Goal: Task Accomplishment & Management: Manage account settings

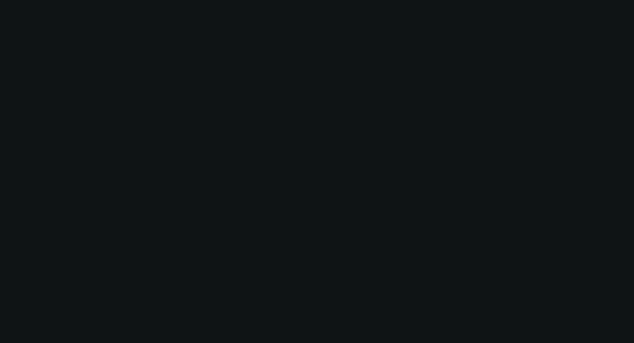
select select "0"
select select "2"
select select "0.1"
select select "4"
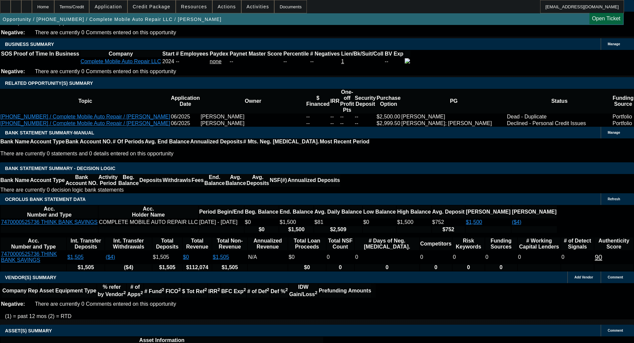
scroll to position [1069, 0]
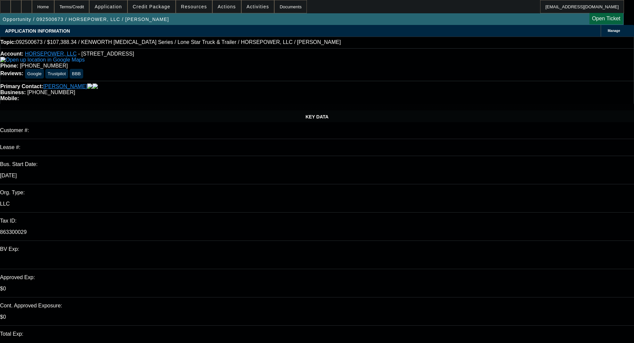
select select "0"
select select "3"
select select "0"
select select "6"
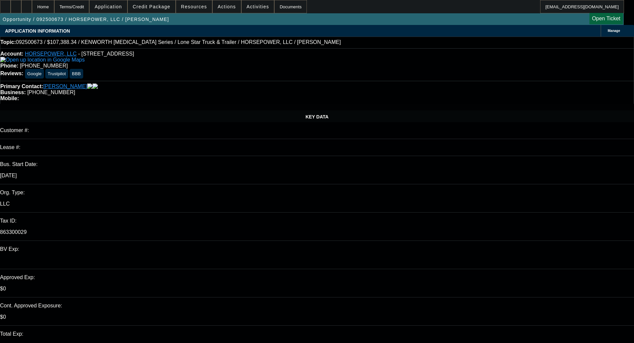
click at [155, 8] on span "Credit Package" at bounding box center [152, 6] width 38 height 5
click at [148, 9] on span "Credit Package" at bounding box center [152, 6] width 38 height 5
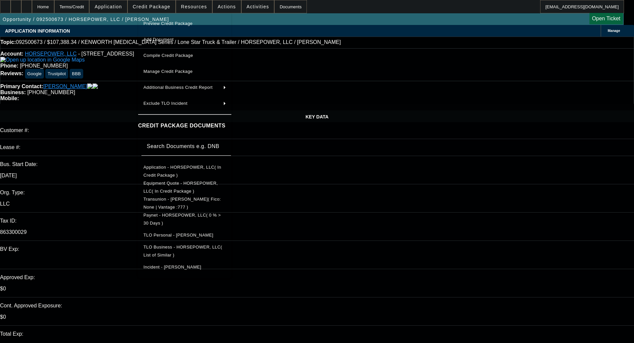
click at [182, 248] on span "TLO Business - HORSEPOWER, LLC( List of Similar )" at bounding box center [183, 251] width 79 height 13
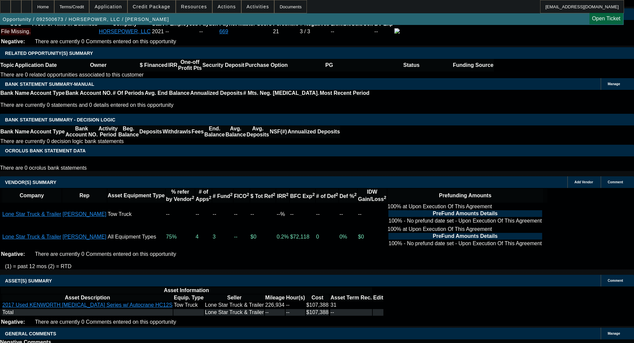
scroll to position [1048, 0]
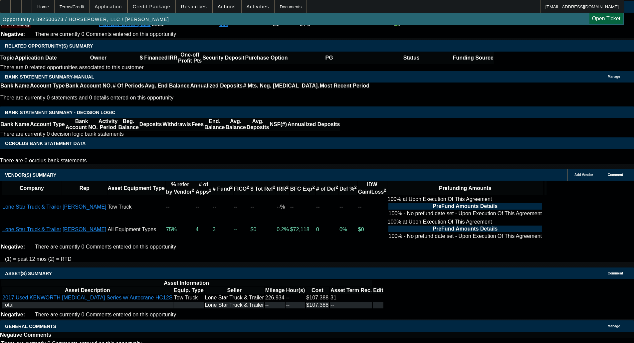
select select "6"
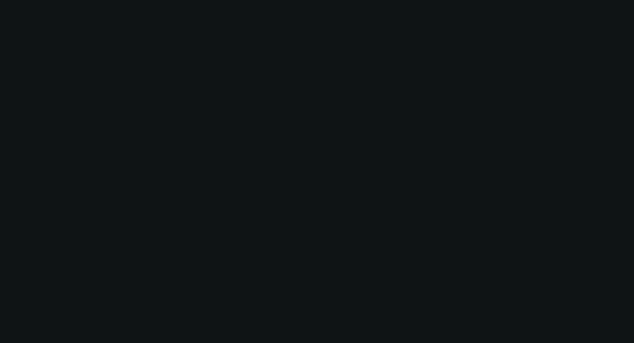
scroll to position [0, 0]
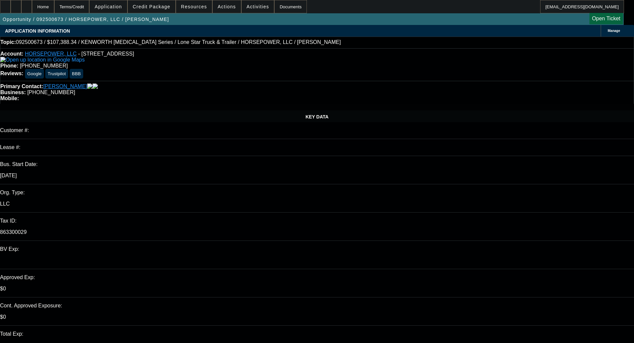
type textarea "Can you add a copy of their SOS to the file? Also, with no comp credit (paynet …"
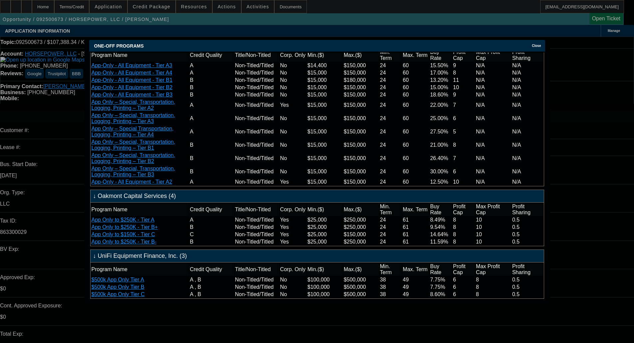
scroll to position [323, 0]
click at [534, 41] on div "Close" at bounding box center [538, 44] width 15 height 8
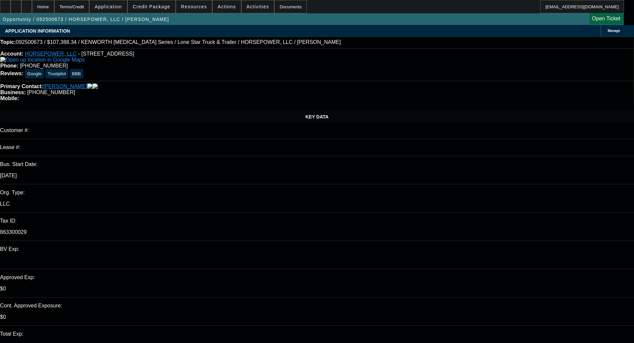
checkbox input "true"
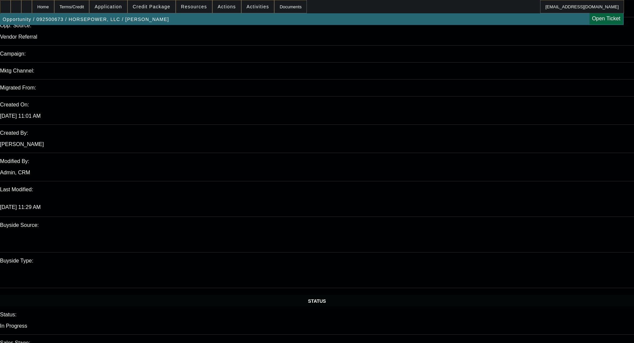
scroll to position [400, 0]
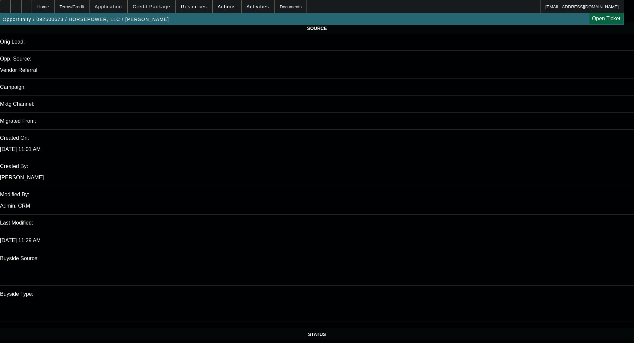
click at [162, 5] on span "Credit Package" at bounding box center [152, 6] width 38 height 5
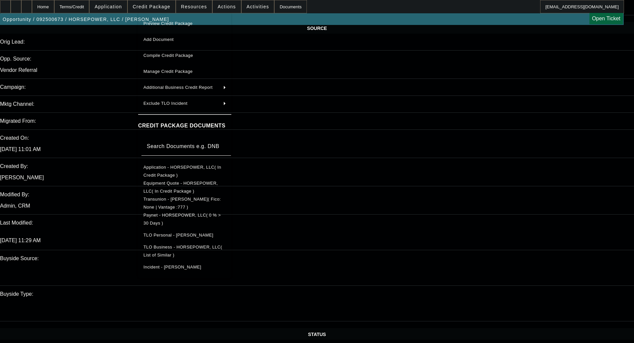
click at [514, 215] on div at bounding box center [317, 171] width 634 height 343
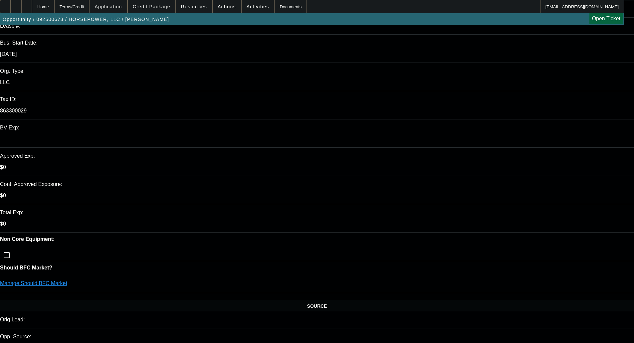
scroll to position [0, 0]
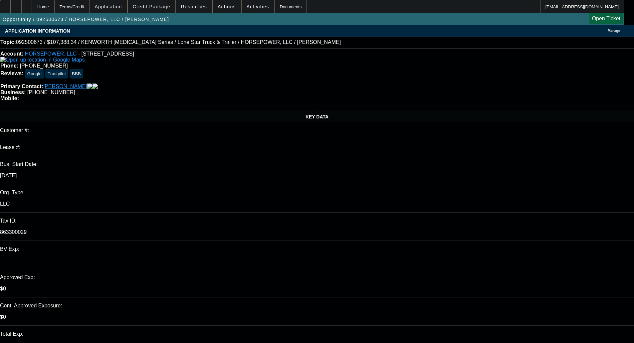
select select "0"
select select "3"
select select "0"
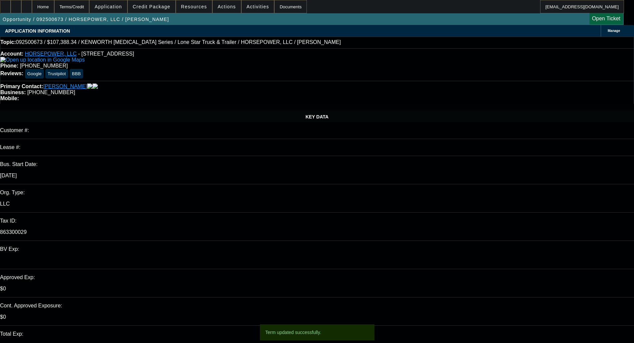
select select "6"
select select "0"
select select "3"
select select "0"
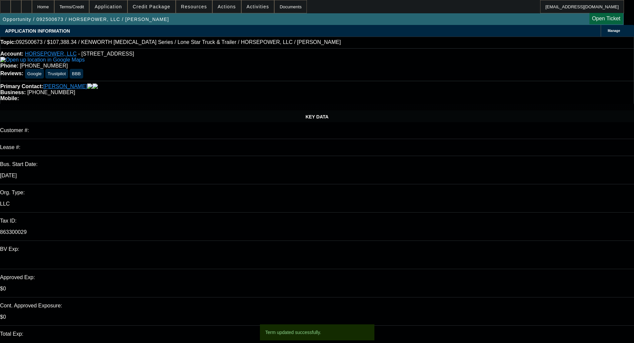
select select "6"
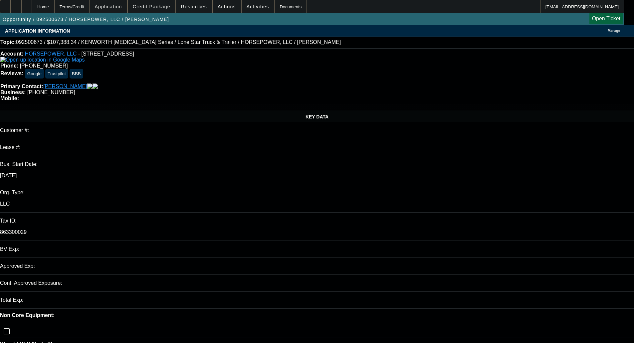
select select "0"
select select "3"
select select "0"
select select "6"
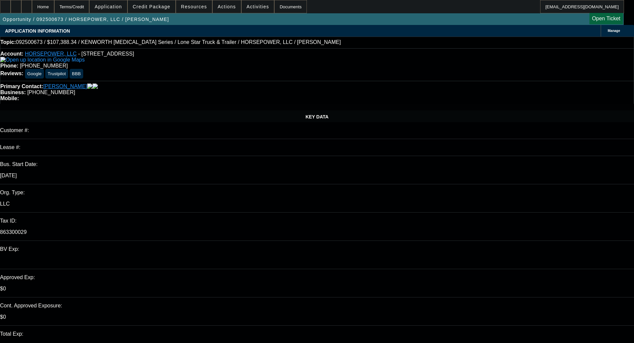
click at [143, 10] on span at bounding box center [152, 7] width 48 height 16
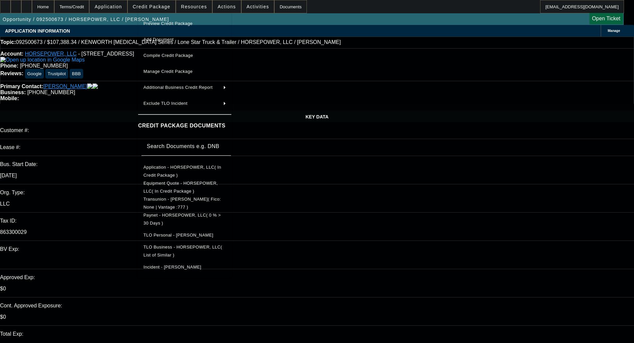
click at [165, 17] on button "Preview Credit Package" at bounding box center [184, 24] width 93 height 16
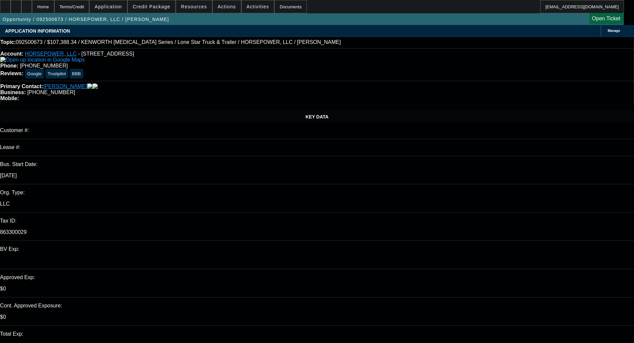
select select "0"
select select "3"
select select "0"
select select "6"
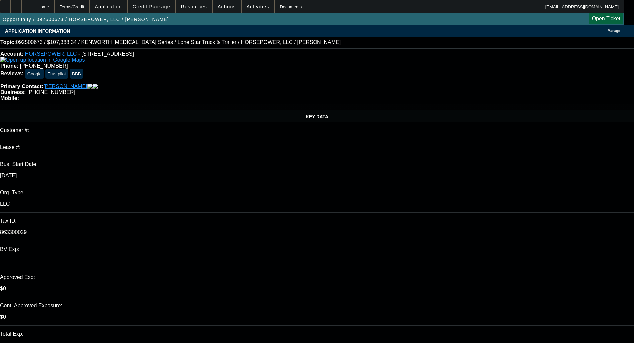
select select "0"
select select "3"
select select "0"
select select "6"
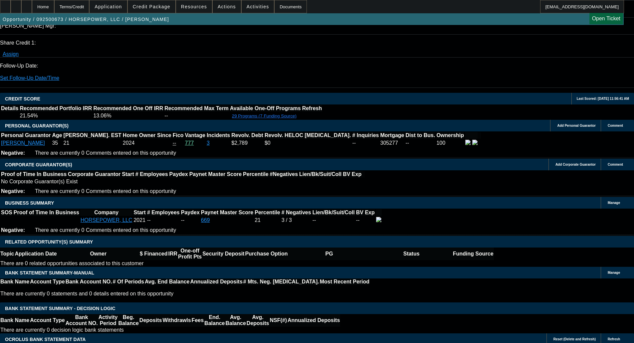
scroll to position [932, 0]
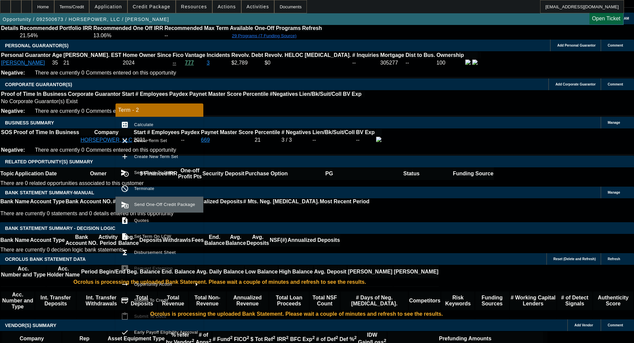
click at [160, 206] on span "Send One-Off Credit Package" at bounding box center [164, 204] width 61 height 5
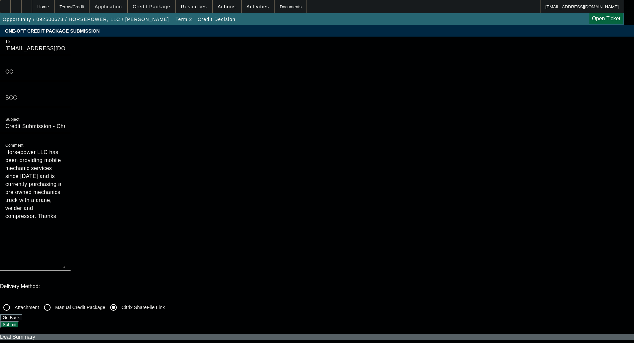
click at [19, 321] on button "Submit" at bounding box center [9, 324] width 19 height 7
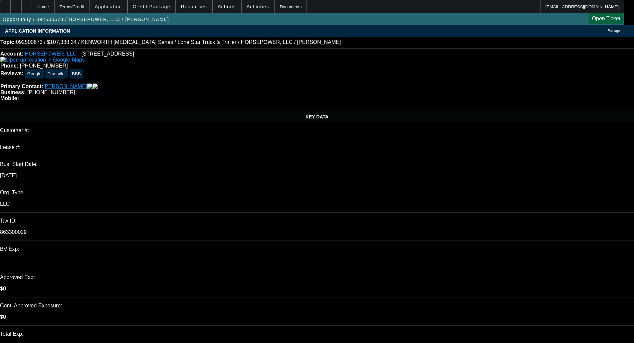
select select "0"
select select "3"
select select "0"
select select "6"
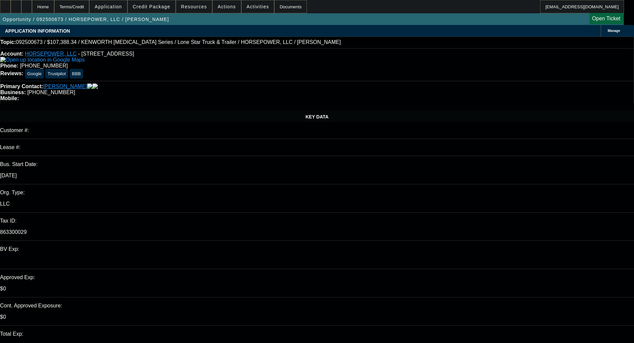
select select "0"
select select "3"
select select "0"
select select "6"
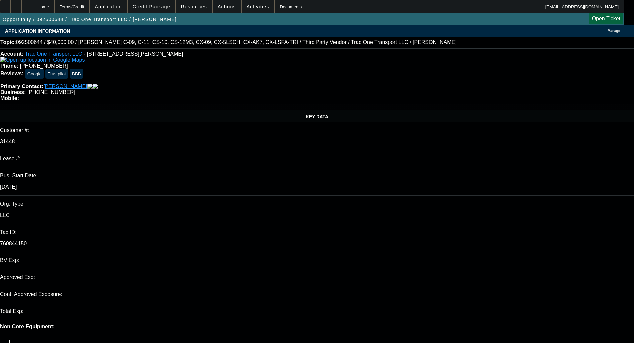
select select "0"
select select "6"
click at [161, 7] on span "Credit Package" at bounding box center [152, 6] width 38 height 5
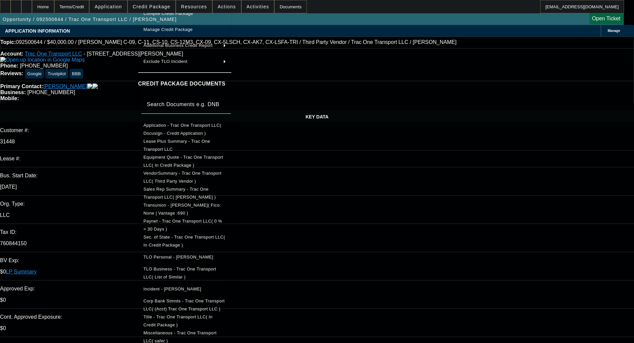
scroll to position [44, 0]
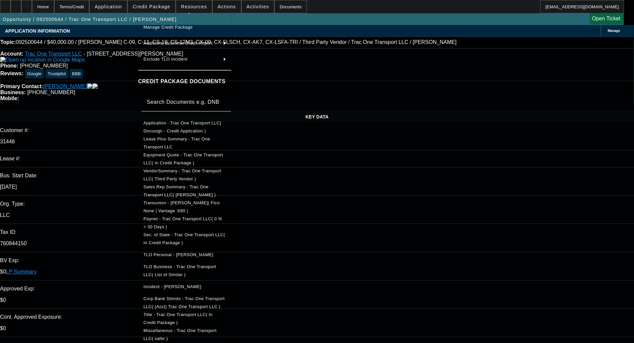
click at [200, 331] on span "Miscellaneous - Trac One Transport LLC( safer )" at bounding box center [180, 334] width 73 height 13
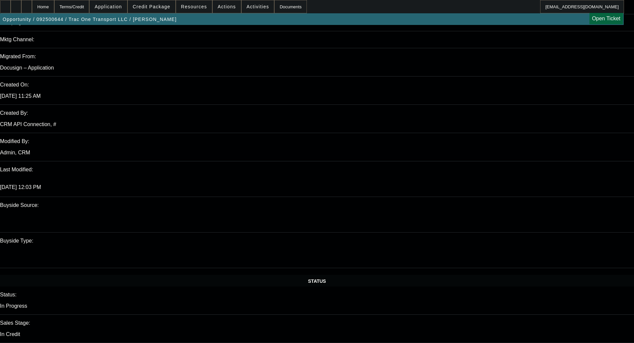
scroll to position [1270, 0]
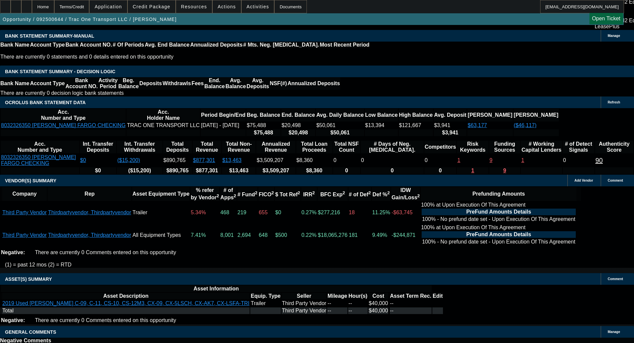
select select "6"
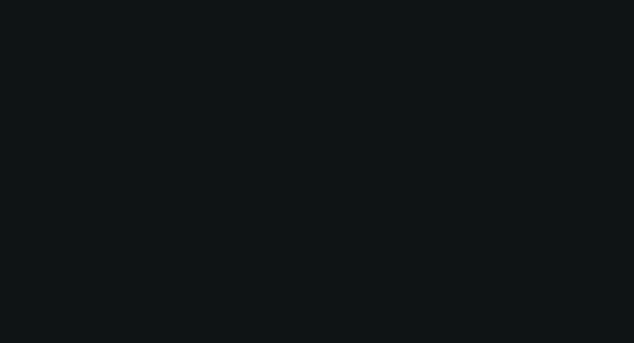
scroll to position [0, 0]
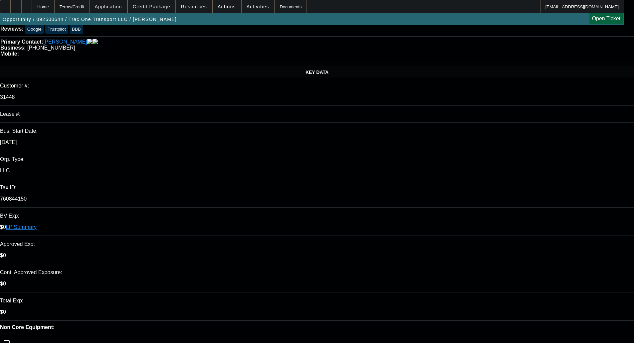
scroll to position [133, 0]
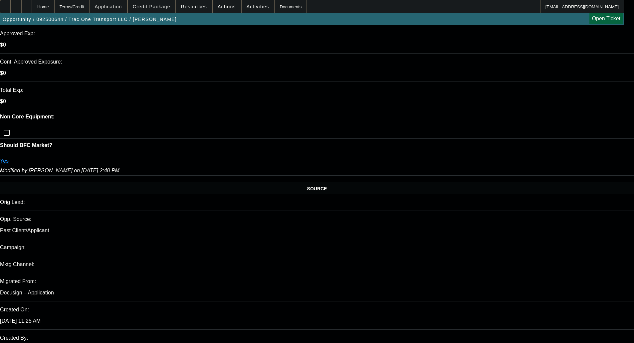
scroll to position [266, 0]
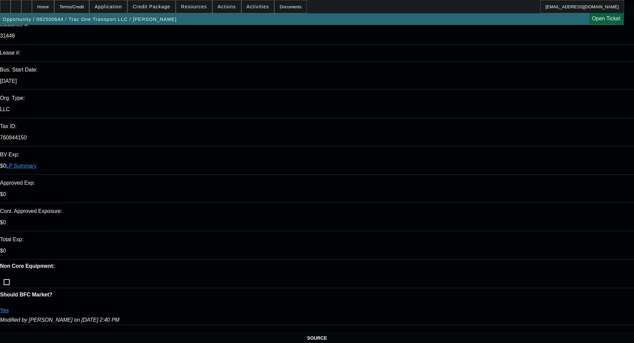
scroll to position [0, 0]
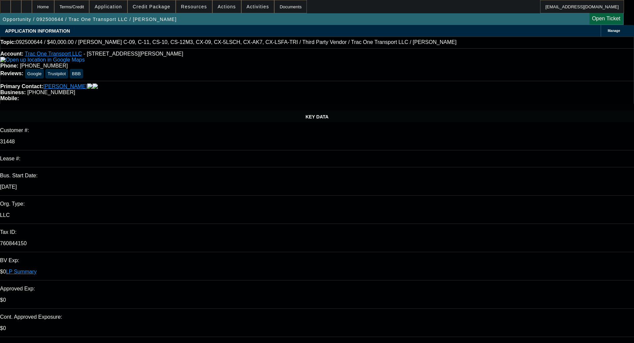
type textarea "Channel requires 10 in fleet, we could try Finpac with 3 in fleet?"
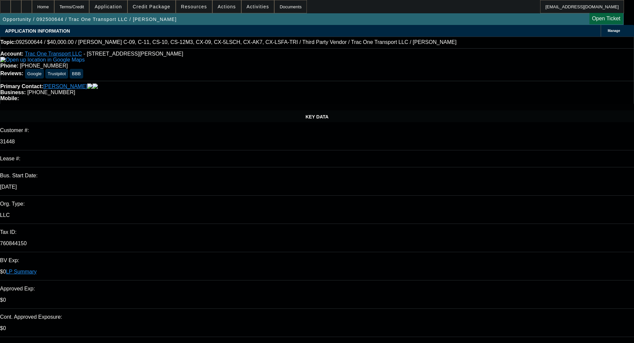
checkbox input "true"
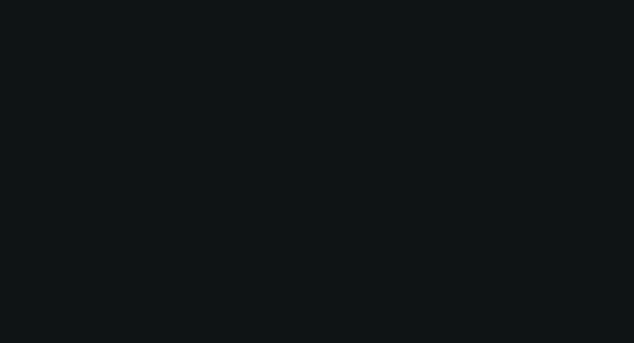
select select "0"
select select "6"
select select "0"
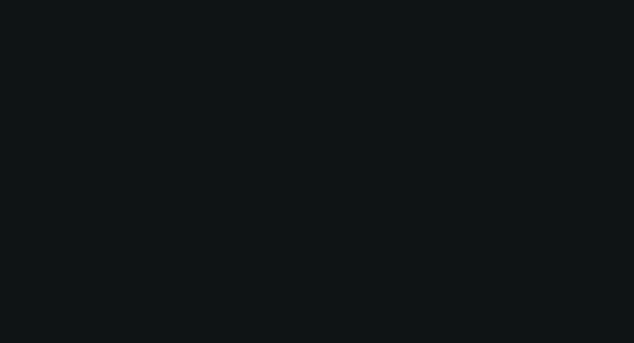
select select "0"
select select "6"
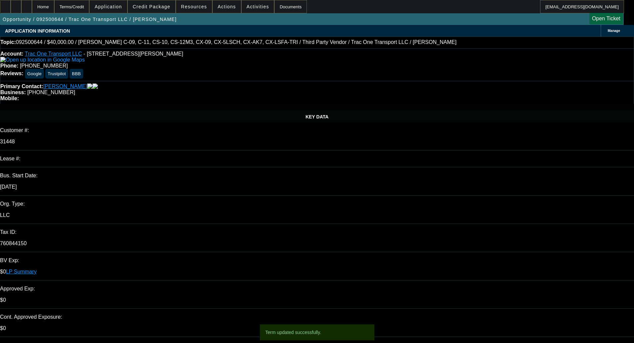
click at [158, 5] on span "Credit Package" at bounding box center [152, 6] width 38 height 5
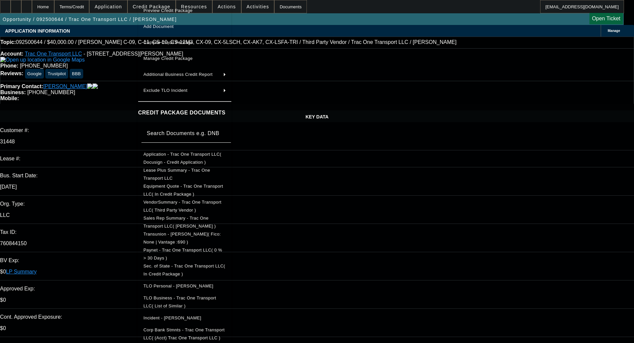
scroll to position [31, 0]
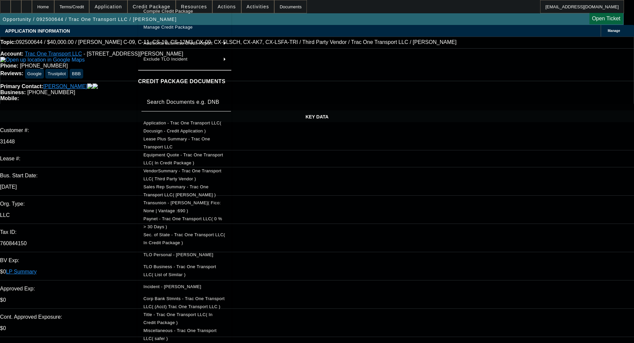
click at [194, 334] on span "Miscellaneous - Trac One Transport LLC( safer )" at bounding box center [180, 334] width 73 height 13
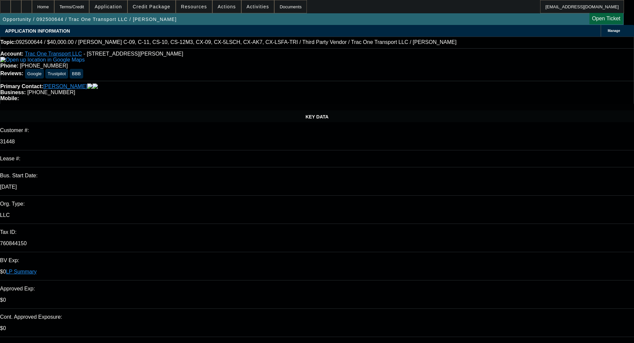
select select "0"
select select "6"
select select "0"
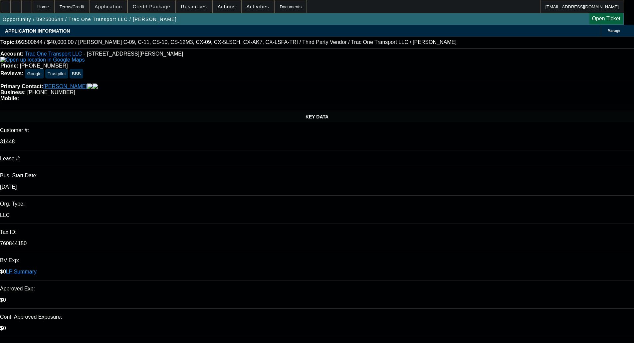
select select "0"
select select "6"
click at [163, 1] on span at bounding box center [152, 7] width 48 height 16
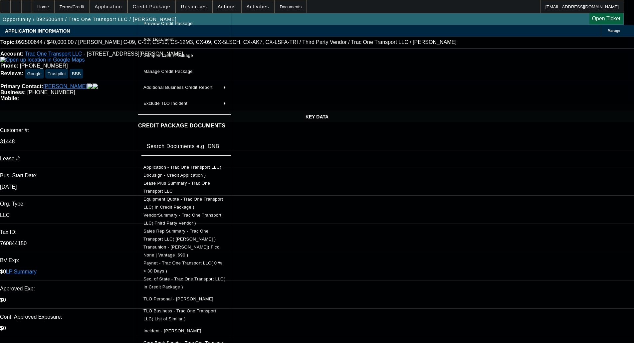
click at [175, 277] on span "Sec. of State - Trac One Transport LLC( In Credit Package )" at bounding box center [185, 283] width 83 height 16
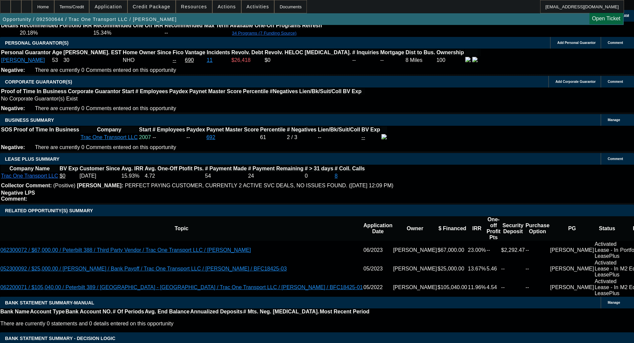
scroll to position [1032, 0]
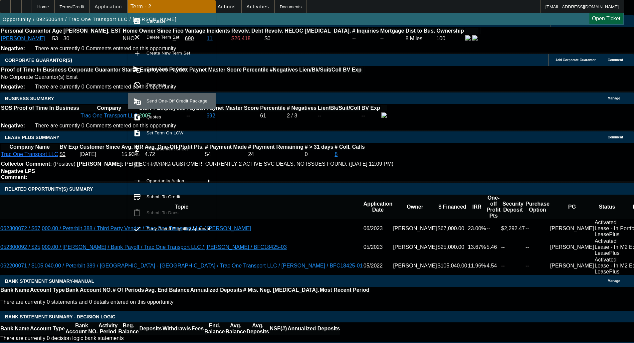
click at [167, 106] on button "send_and_archive Send One-Off Credit Package" at bounding box center [172, 101] width 88 height 16
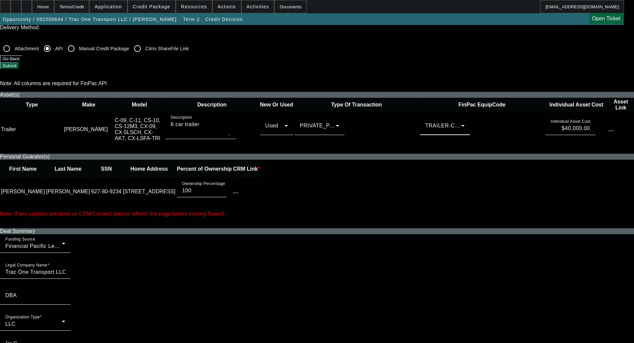
scroll to position [266, 0]
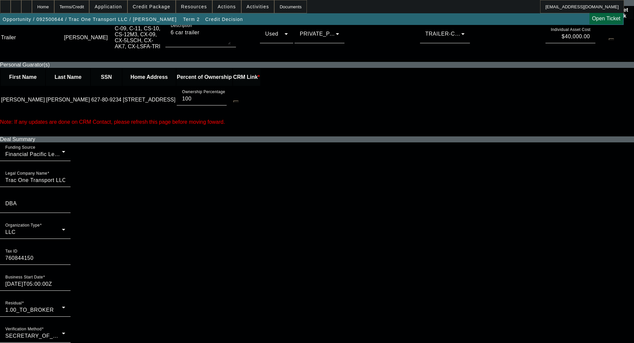
scroll to position [333, 0]
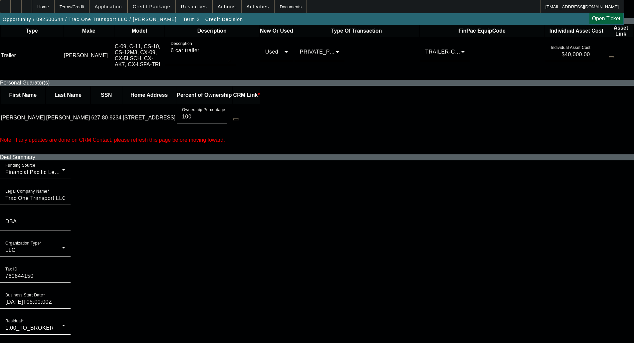
checkbox input "true"
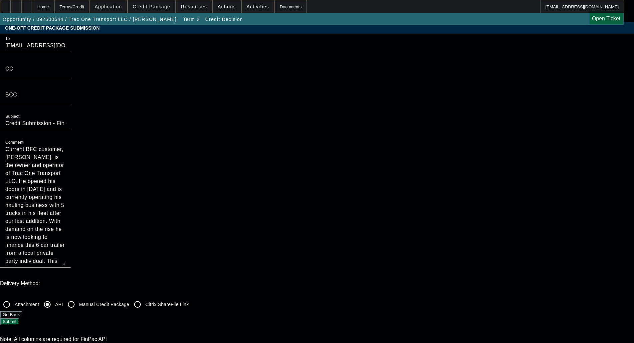
scroll to position [0, 0]
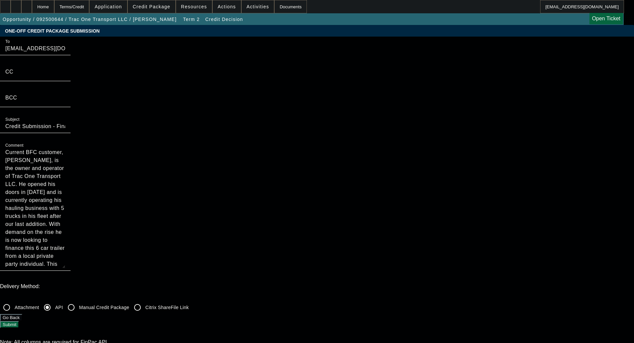
click at [19, 321] on button "Submit" at bounding box center [9, 324] width 19 height 7
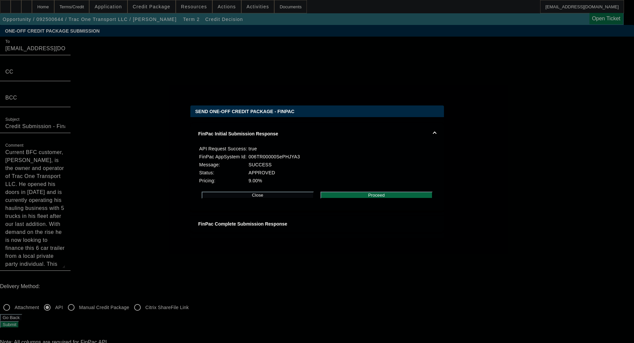
click at [379, 199] on button "Proceed" at bounding box center [377, 195] width 112 height 7
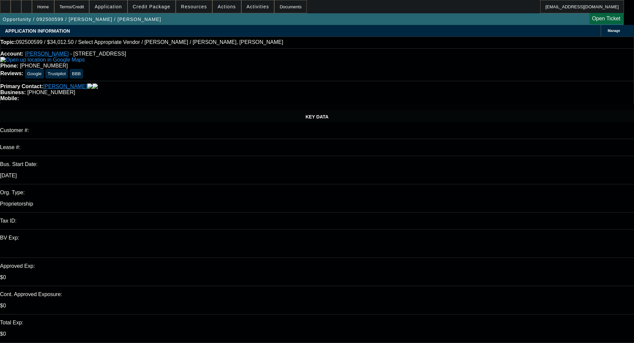
select select "0"
select select "2"
select select "0.1"
select select "4"
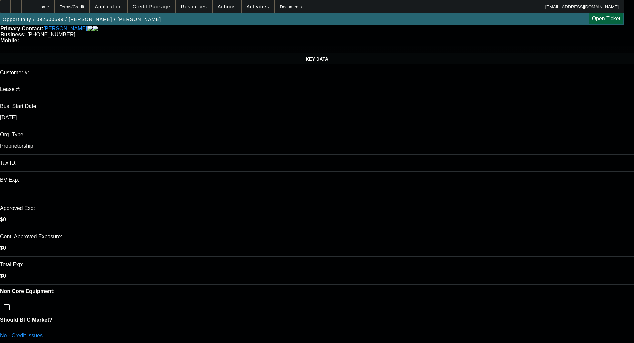
scroll to position [67, 0]
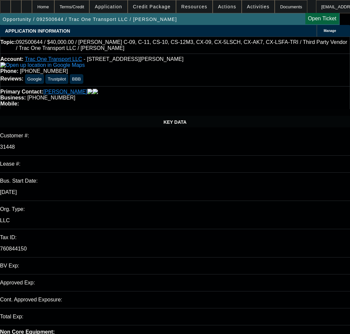
select select "0"
select select "6"
select select "0"
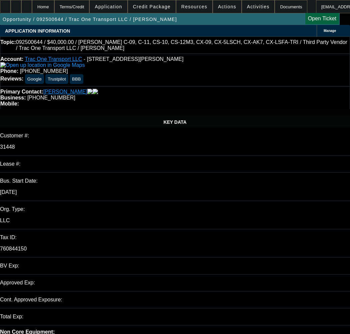
select select "0"
select select "6"
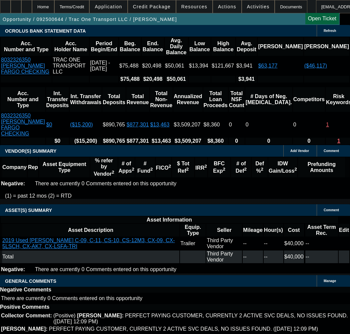
scroll to position [1483, 0]
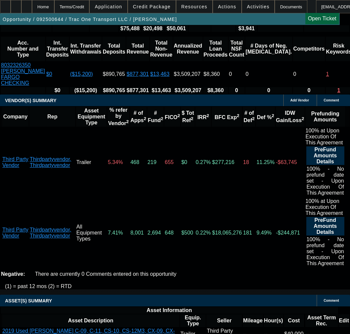
select select "5"
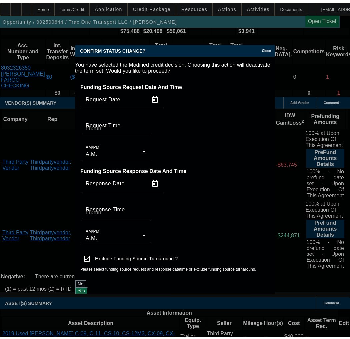
scroll to position [0, 0]
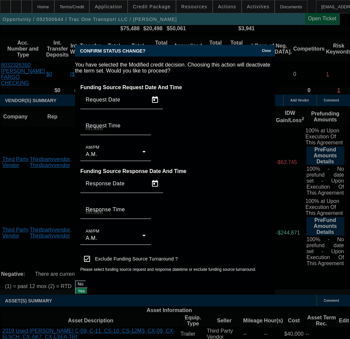
click at [88, 288] on button "Yes" at bounding box center [81, 291] width 13 height 7
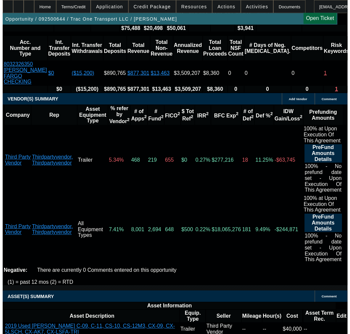
scroll to position [1483, 0]
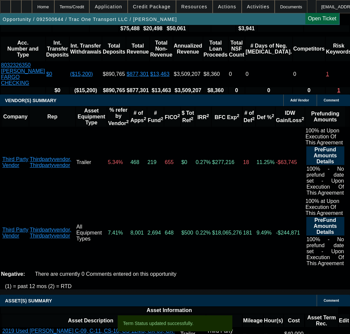
select select "0"
select select "6"
select select "0"
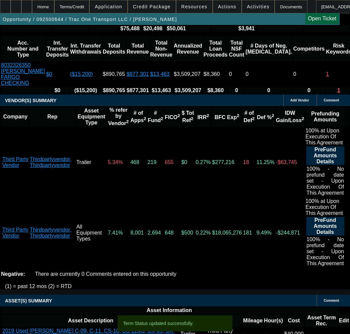
select select "0"
select select "6"
select select "0"
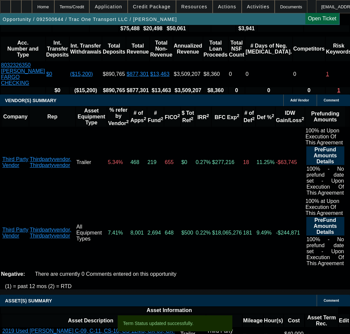
select select "0"
select select "6"
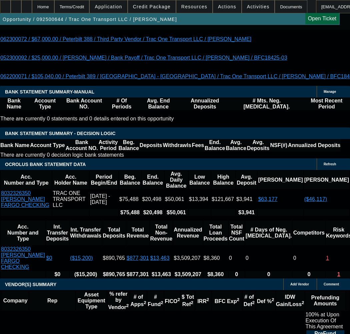
scroll to position [1297, 0]
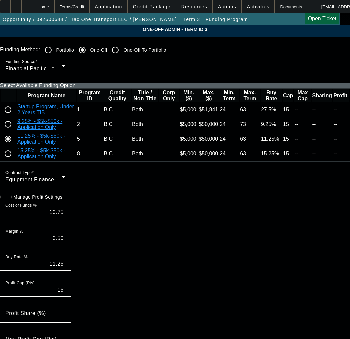
paste input "0000249566,"
type input "0000249566"
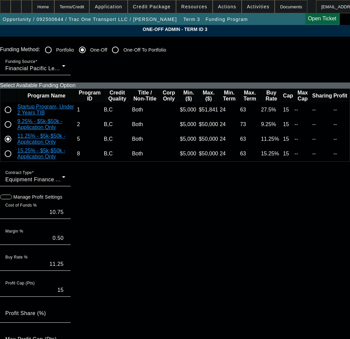
paste input "249566"
type input "249566"
click at [15, 131] on input "radio" at bounding box center [7, 124] width 13 height 13
radio input "true"
type input "9.00"
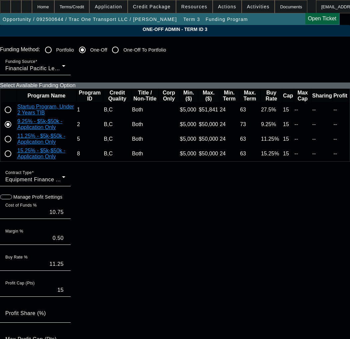
type input "0.25"
type input "9.25"
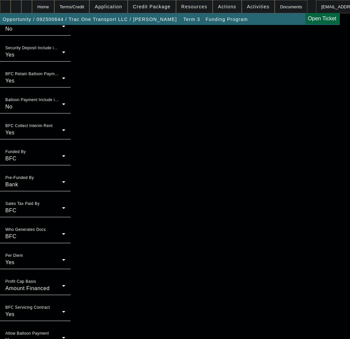
scroll to position [550, 0]
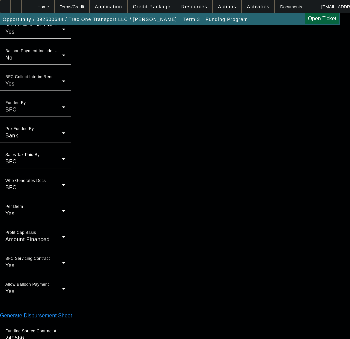
type input "12:28"
click at [59, 266] on span "30" at bounding box center [60, 261] width 12 height 12
type input "9/30/2025"
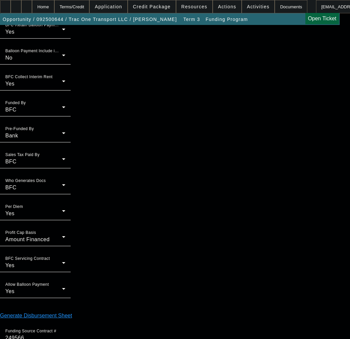
type input "12:17"
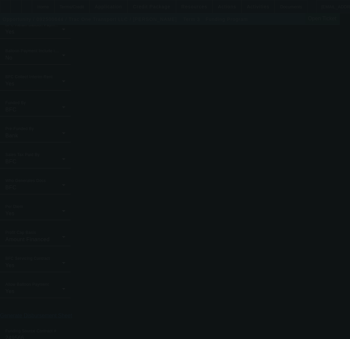
type input "10.75"
type input "0.50"
type input "11.25"
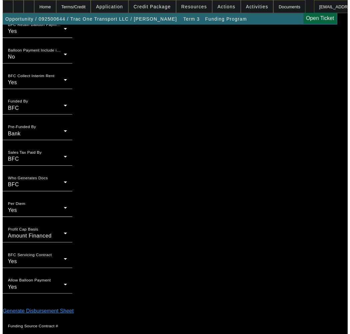
scroll to position [0, 0]
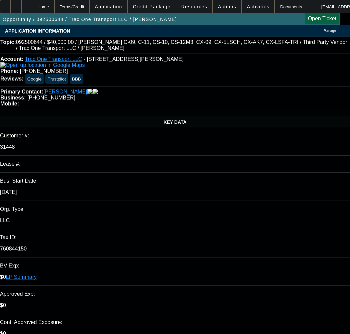
select select "0"
select select "6"
select select "0"
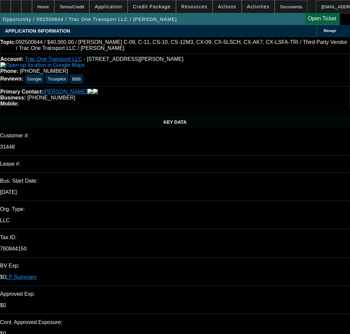
select select "0"
select select "6"
select select "0"
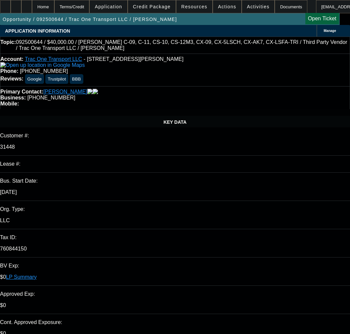
select select "0"
select select "6"
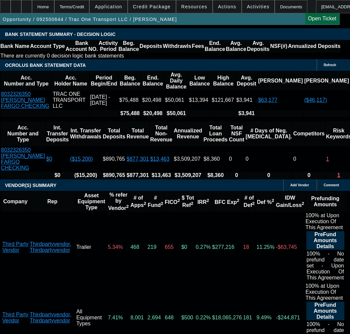
scroll to position [1416, 0]
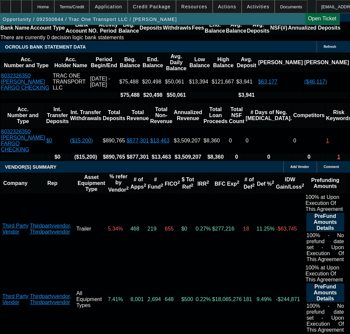
select select "9"
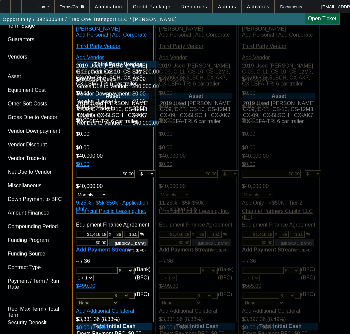
scroll to position [2049, 0]
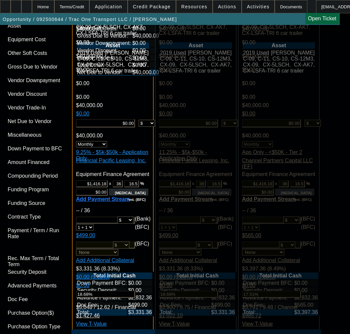
type input "12/28/2025"
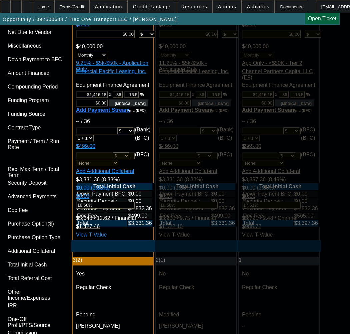
scroll to position [2282, 0]
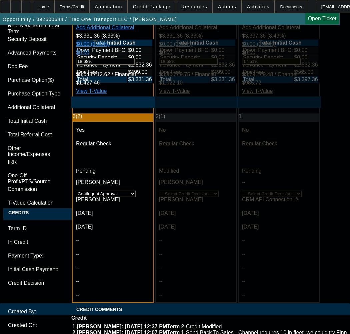
type input "12/28/2025"
paste textarea "Amount: $40,000.00 Approved Term: 36 months"
type textarea "APPROVED BY FINPAC - Amount: $40,000.00; Approved Term: 36 months; Approved Pri…"
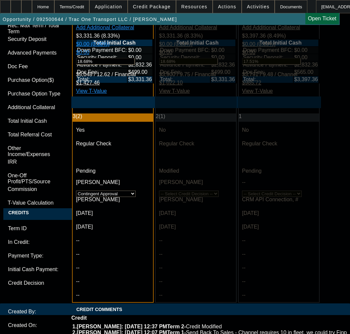
paste textarea "Asset Review Equipment Condition Report & Photos"
paste textarea "Proof of ownership private party seller"
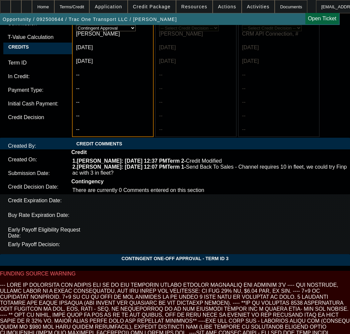
scroll to position [2448, 0]
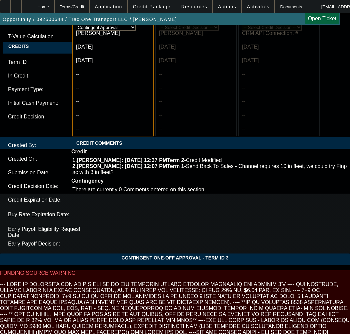
type textarea "CONTINGENT ON Asset Review; Equipment Condition Report & Photos; invoice; Proof…"
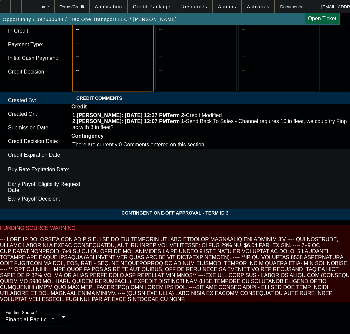
scroll to position [2498, 0]
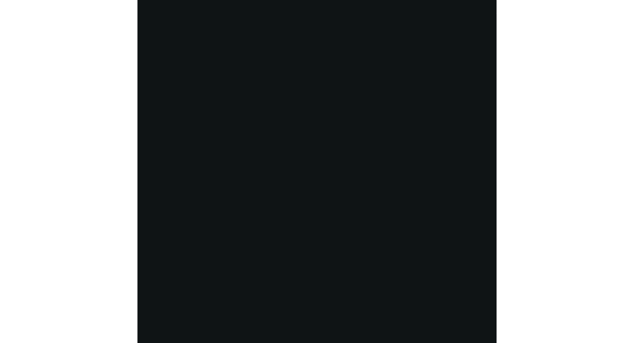
scroll to position [1285, 0]
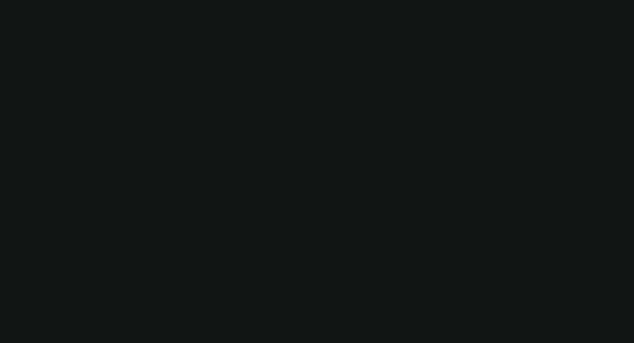
select select "0"
select select "6"
select select "0"
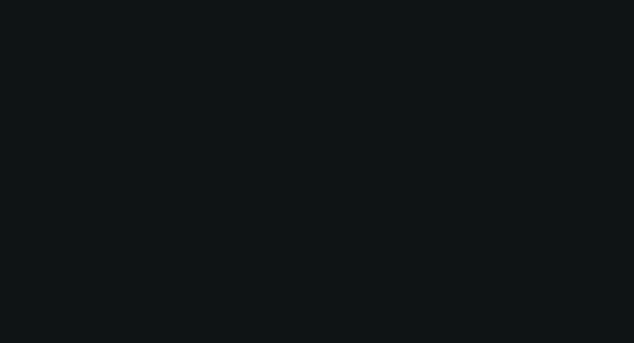
select select "0"
select select "6"
select select "0"
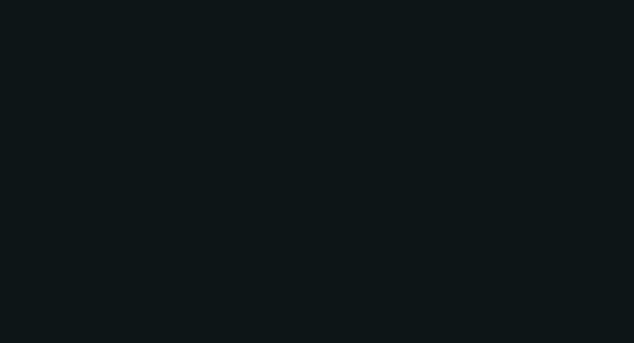
select select "0"
select select "6"
select select "0"
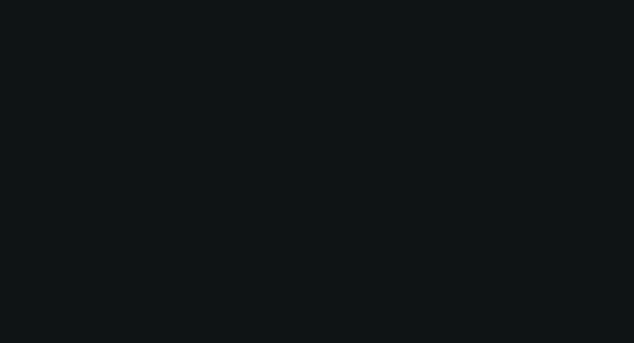
select select "6"
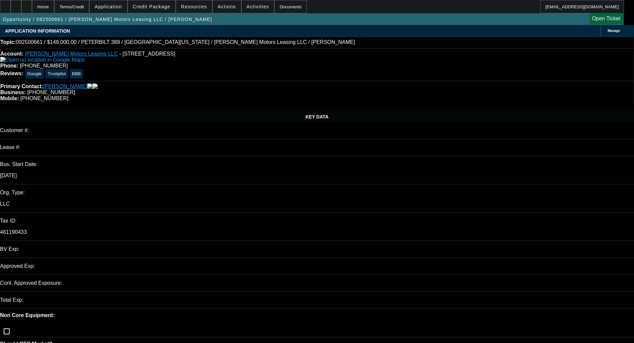
select select "0"
select select "2"
select select "0"
select select "6"
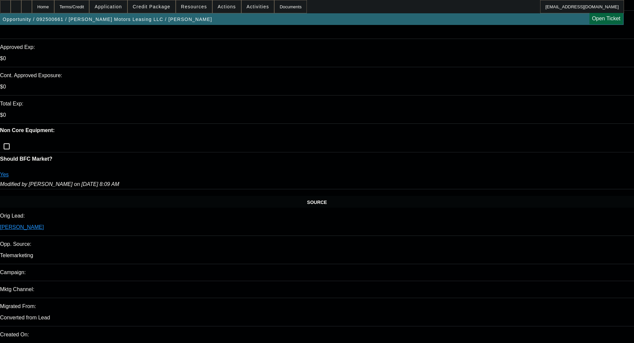
scroll to position [233, 0]
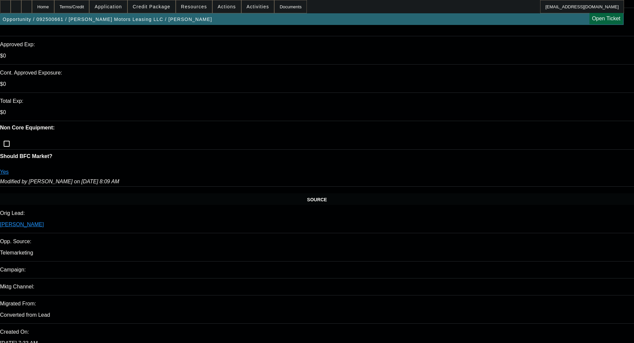
click at [159, 8] on span "Credit Package" at bounding box center [152, 6] width 38 height 5
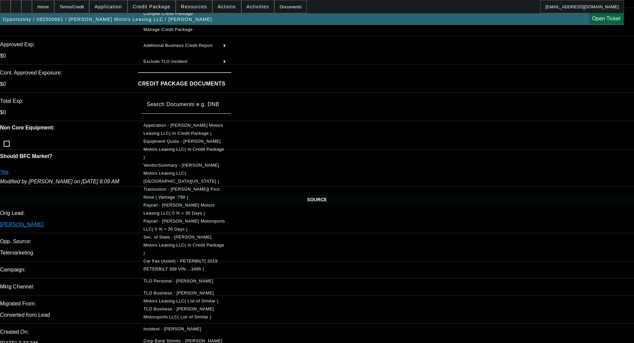
scroll to position [44, 0]
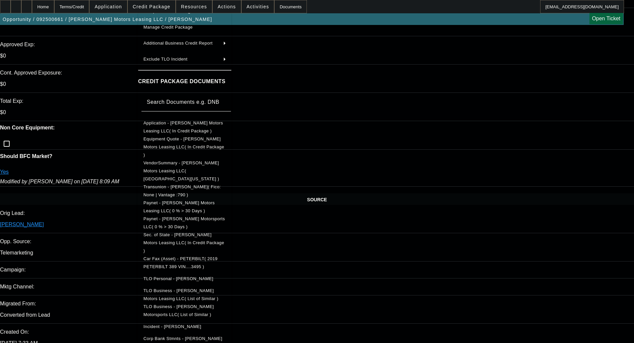
click at [193, 232] on span "Sec. of State - [PERSON_NAME] Motors Leasing LLC( In Credit Package )" at bounding box center [184, 242] width 81 height 21
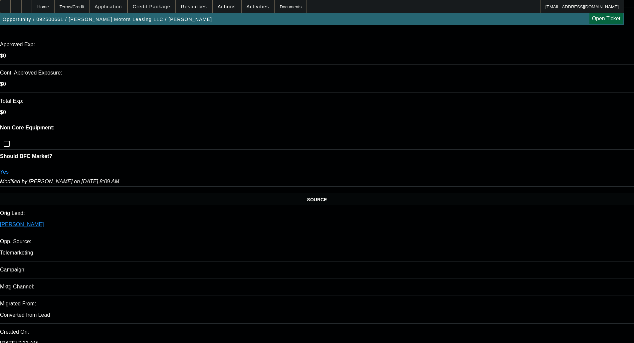
scroll to position [0, 0]
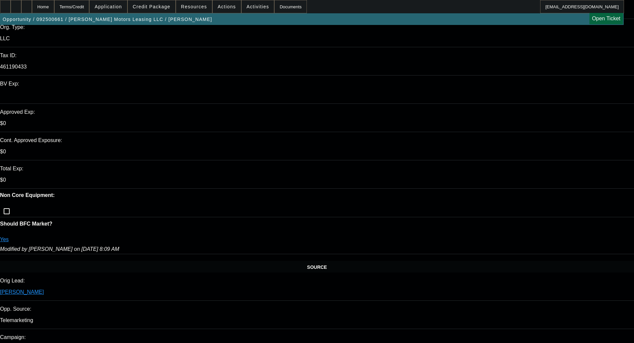
scroll to position [233, 0]
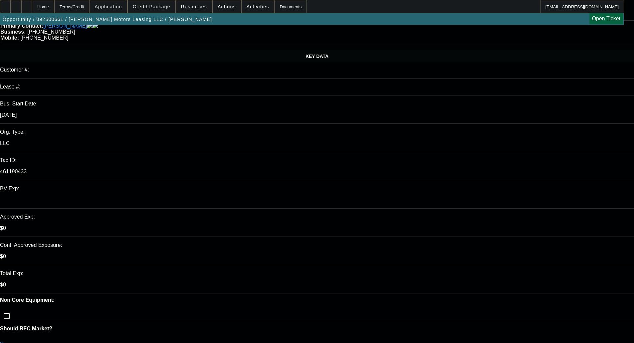
scroll to position [0, 0]
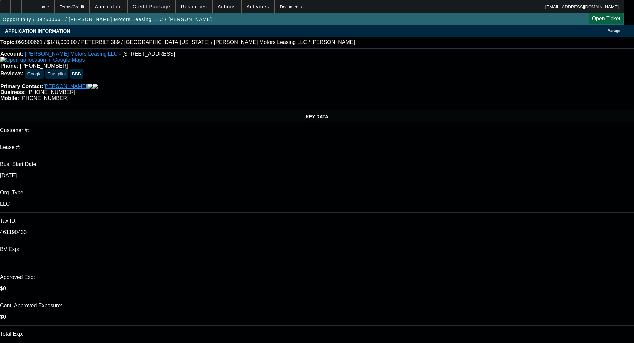
type textarea "LOW IRR; ABSENTEE; LEASING PRIMARY - OKAY TO SELL"
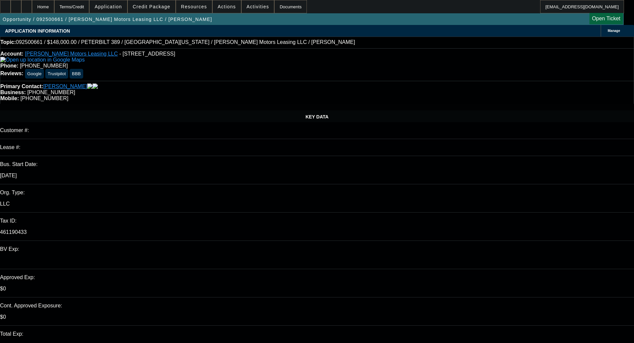
click at [148, 7] on span "Credit Package" at bounding box center [152, 6] width 38 height 5
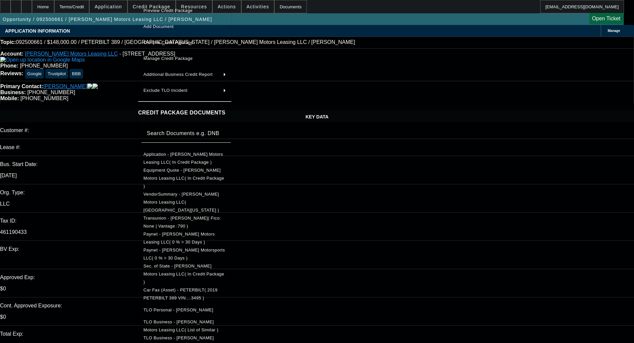
click at [181, 286] on button "Car Fax (Asset) - PETERBILT( 2019 PETERBILT 389 VIN....3495 )" at bounding box center [184, 294] width 93 height 16
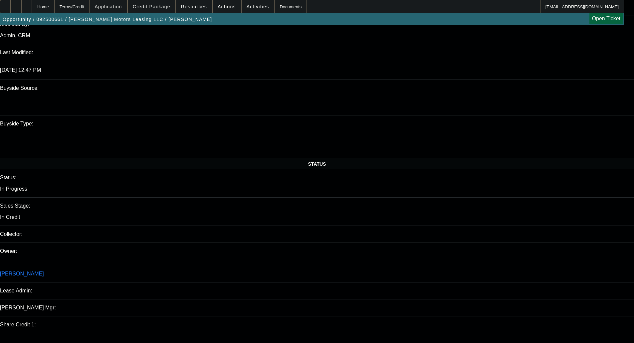
scroll to position [733, 0]
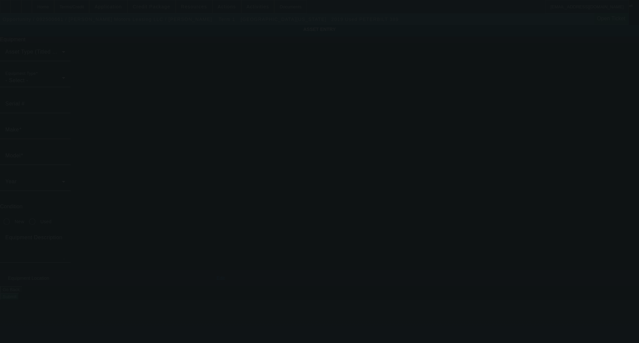
type input "1XPXP4EX2KD613495"
type input "Peterbilt"
type input "389"
radio input "true"
type textarea "chassis only"
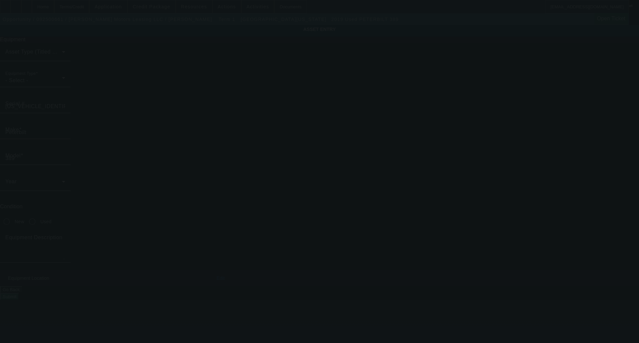
type input "1001 S Main St STE 49"
type input "Kalispell"
type input "59901"
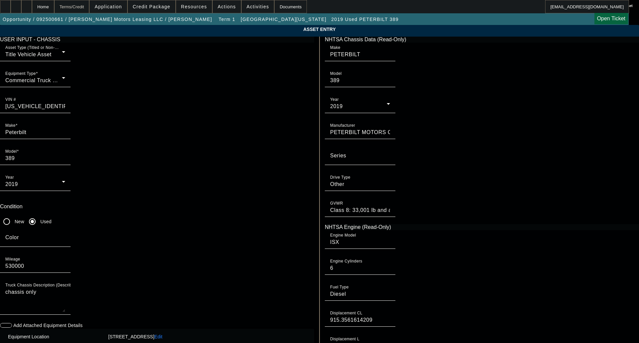
click at [83, 8] on div "Terms/Credit" at bounding box center [71, 6] width 35 height 13
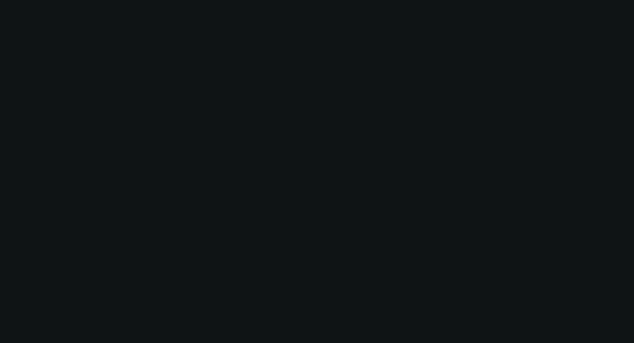
scroll to position [629, 0]
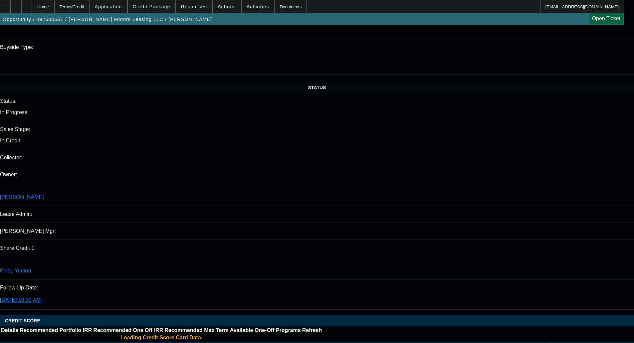
select select "0"
select select "2"
select select "0"
select select "6"
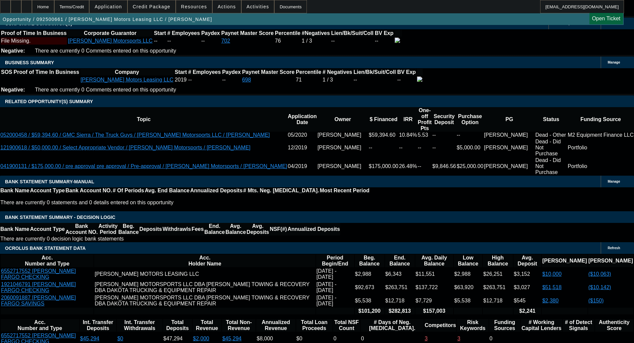
scroll to position [1064, 0]
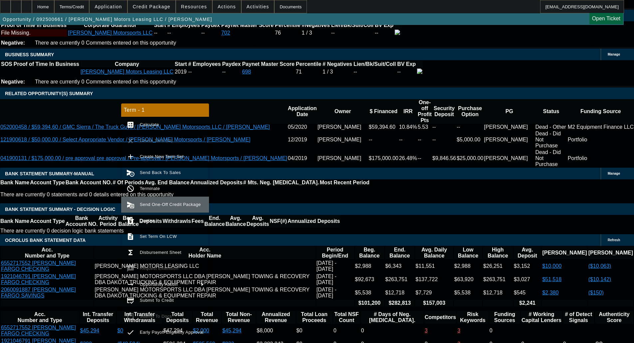
click at [153, 202] on span "Send One-Off Credit Package" at bounding box center [170, 204] width 61 height 5
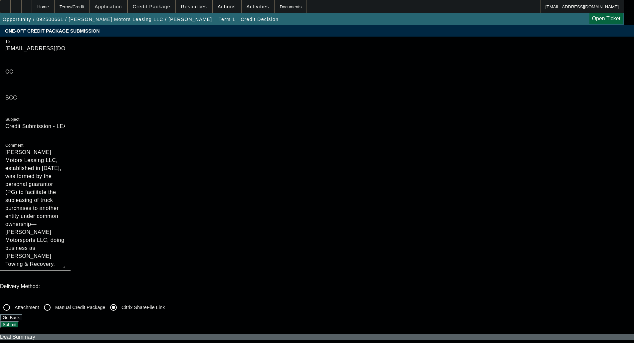
click at [19, 321] on button "Submit" at bounding box center [9, 324] width 19 height 7
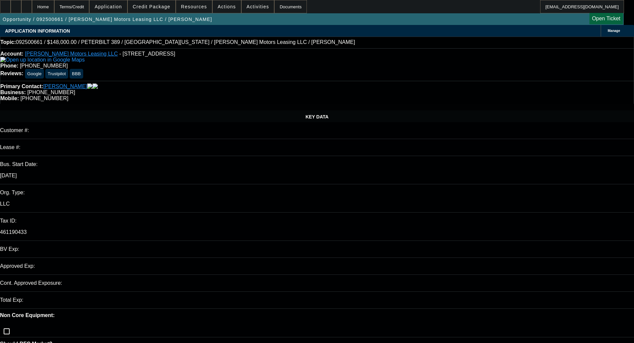
select select "0"
select select "2"
select select "0"
select select "6"
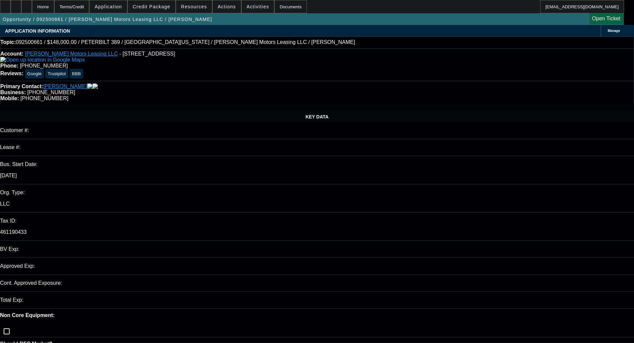
select select "0"
select select "1"
select select "2"
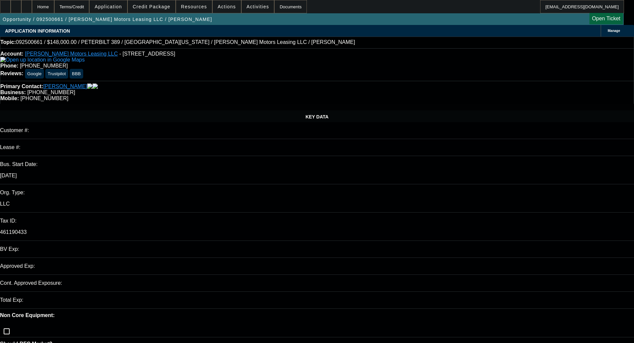
select select "6"
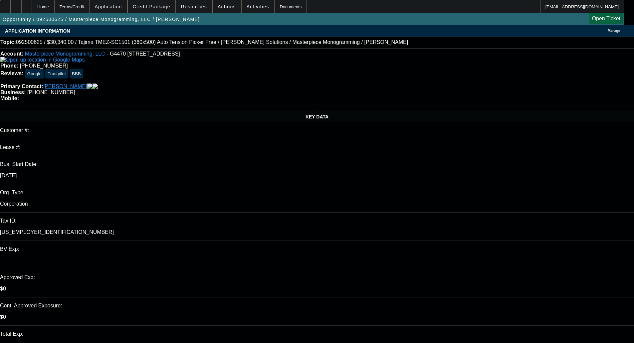
select select "0"
select select "2"
select select "0"
select select "6"
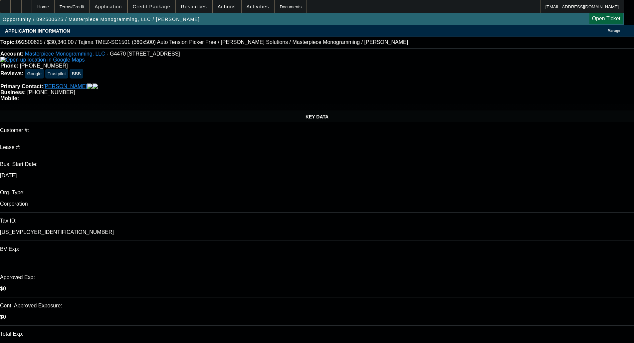
select select "0"
select select "2"
select select "0"
select select "6"
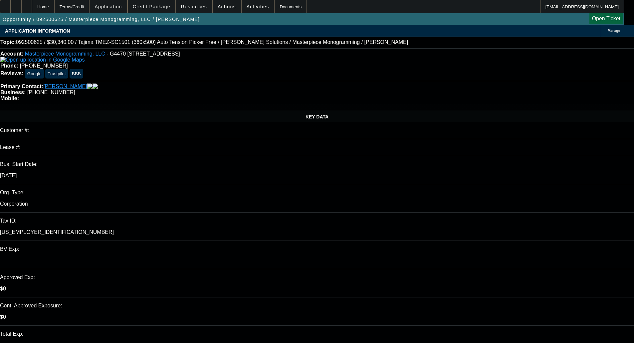
select select "0"
select select "2"
select select "0"
select select "6"
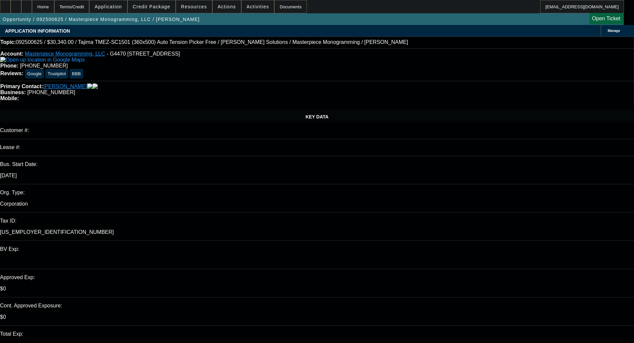
select select "0"
select select "2"
select select "0"
select select "6"
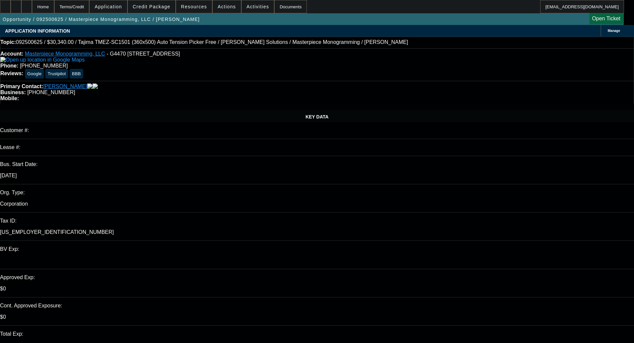
click at [164, 6] on span "Credit Package" at bounding box center [152, 6] width 38 height 5
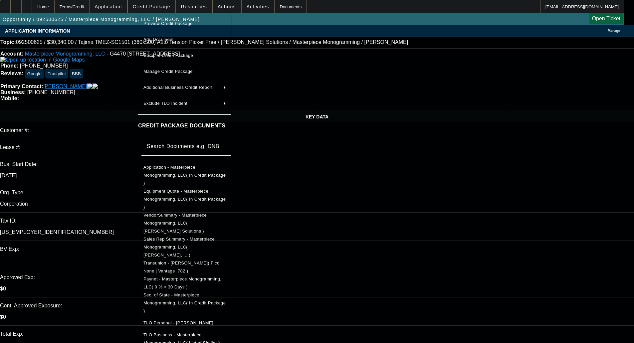
click at [200, 293] on span "Sec. of State - Masterpiece Monogramming, LLC( In Credit Package )" at bounding box center [185, 303] width 82 height 21
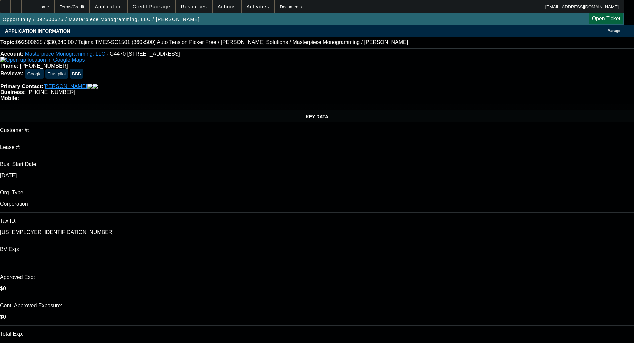
click at [601, 27] on div "Manage" at bounding box center [617, 31] width 33 height 12
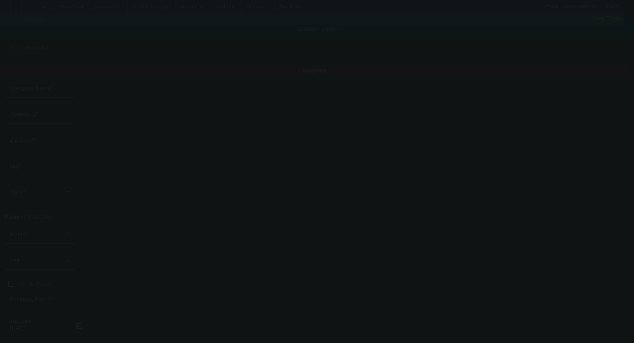
type input "Masterpiece Monogramming, LLC"
type input "G4470 S Saginaw St"
type input "48529"
type input "[PERSON_NAME]"
type input "[PHONE_NUMBER]"
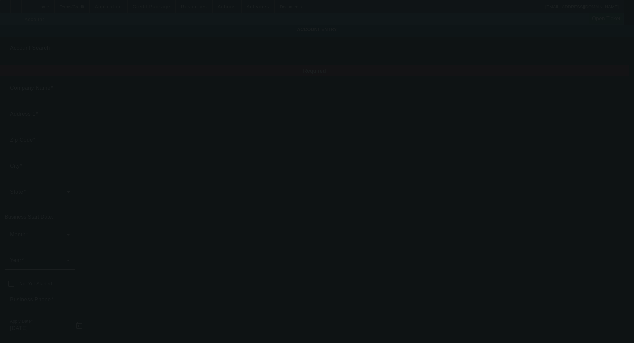
type input "Ste A"
type input "[EMAIL_ADDRESS][DOMAIN_NAME]"
type input "[US_EMPLOYER_IDENTIFICATION_NUMBER]"
type input "[URL][DOMAIN_NAME]"
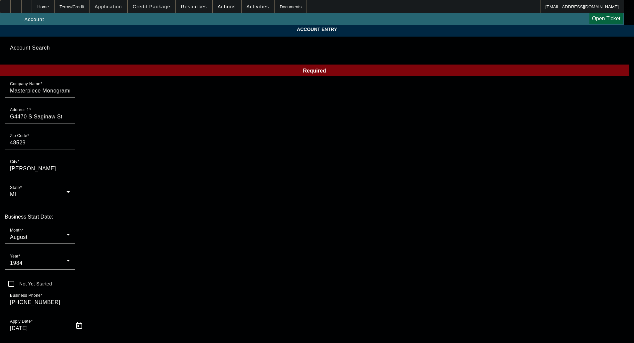
type input "[DATE]"
click at [67, 259] on div "1984" at bounding box center [38, 263] width 57 height 8
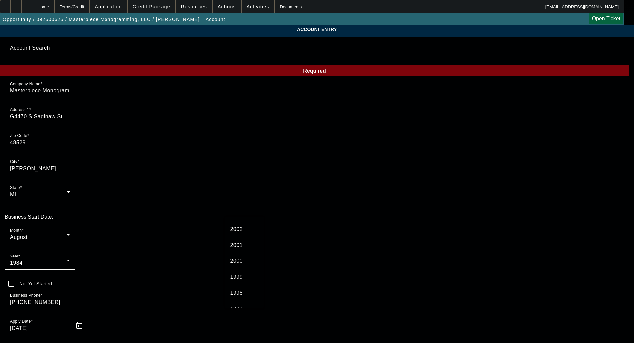
scroll to position [397, 0]
click at [240, 246] on span "2002" at bounding box center [236, 246] width 13 height 8
click at [67, 233] on div "August" at bounding box center [38, 237] width 57 height 8
click at [140, 245] on span "January" at bounding box center [143, 243] width 20 height 8
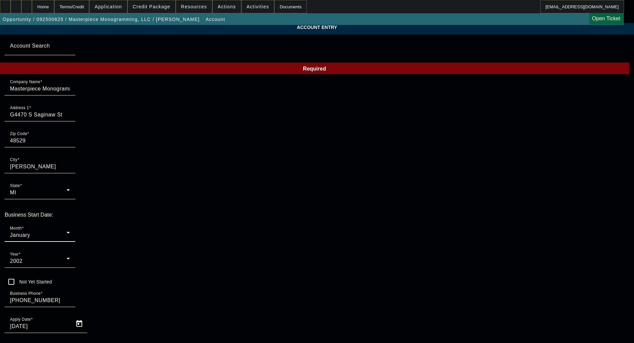
scroll to position [49, 0]
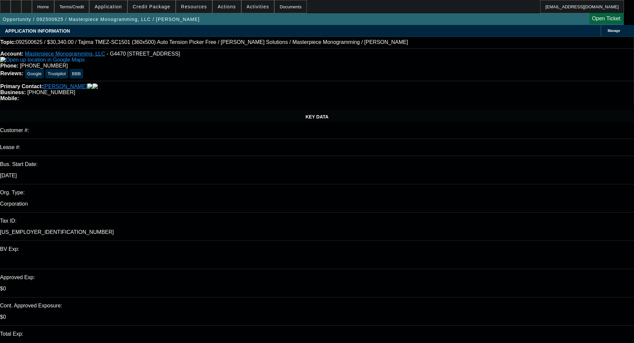
select select "0"
select select "2"
select select "0"
select select "6"
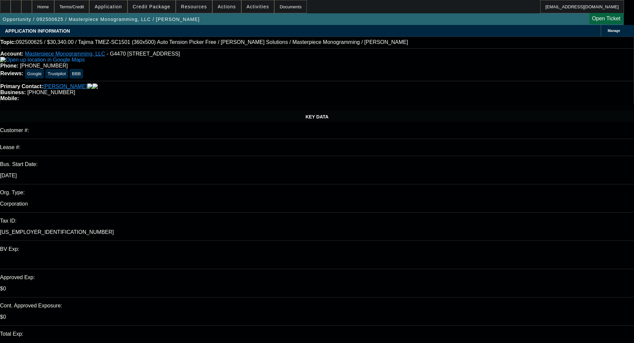
select select "0"
select select "2"
select select "0"
select select "6"
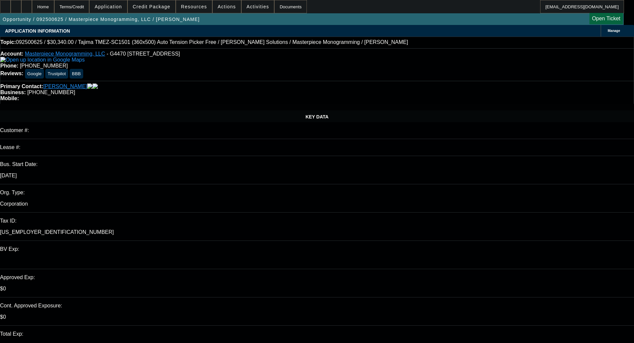
select select "0"
select select "2"
select select "0"
select select "6"
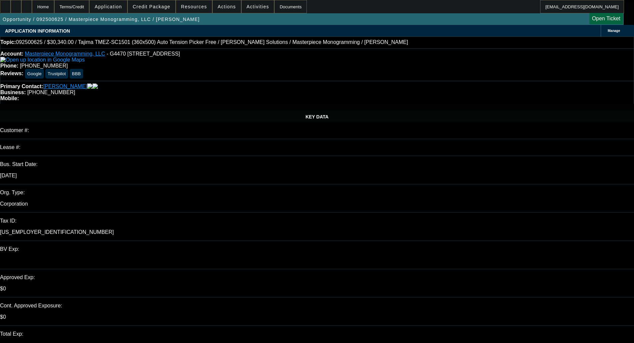
select select "0"
select select "2"
select select "0"
select select "6"
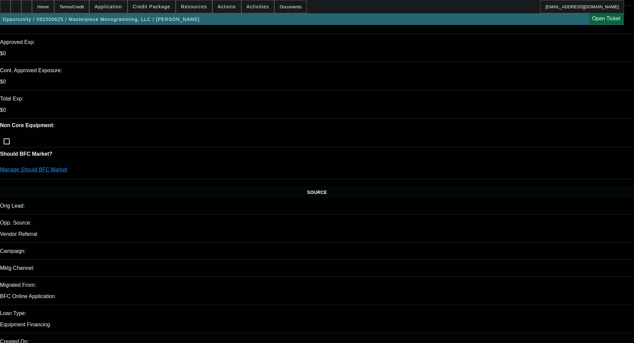
scroll to position [221, 0]
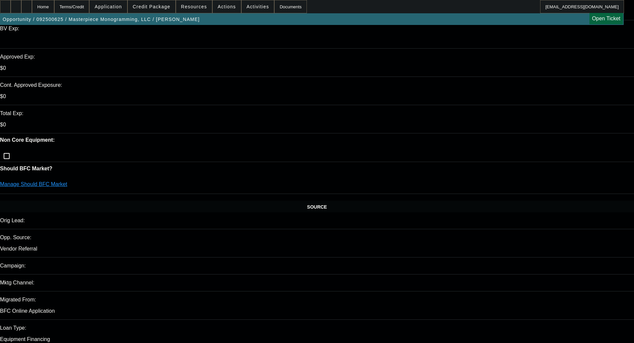
type textarea "w"
drag, startPoint x: 173, startPoint y: 76, endPoint x: 166, endPoint y: 75, distance: 7.3
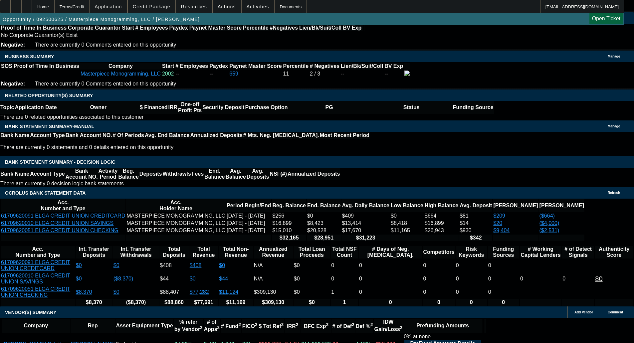
scroll to position [1053, 0]
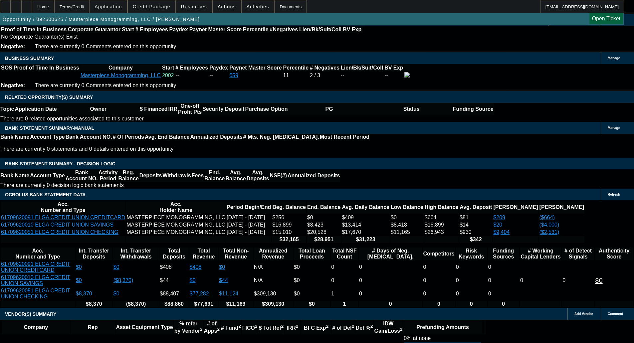
type textarea "CC WRITEOFFS ON PAYNET; BILL GAVE OKAY; 3 PMT DEFERRAL SEEKING - OKAY TO SELL"
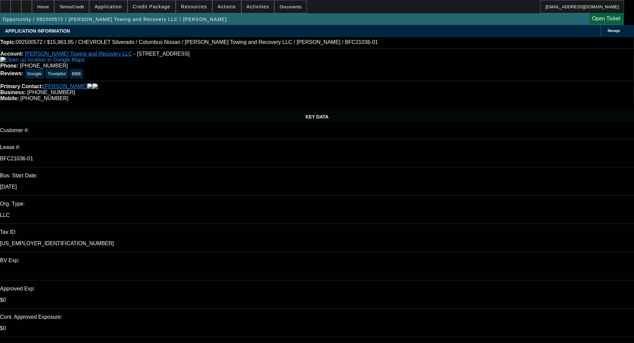
select select "0"
select select "2"
select select "0"
select select "1"
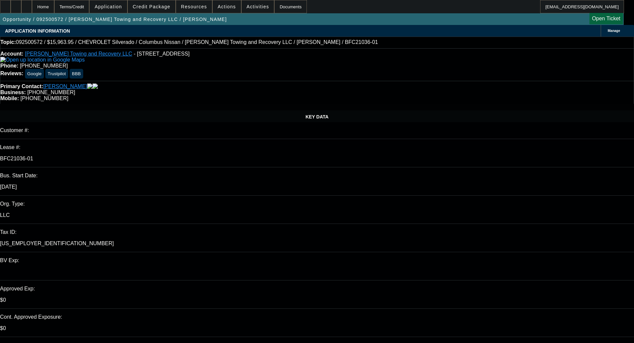
select select "0"
select select "2"
select select "0"
select select "1"
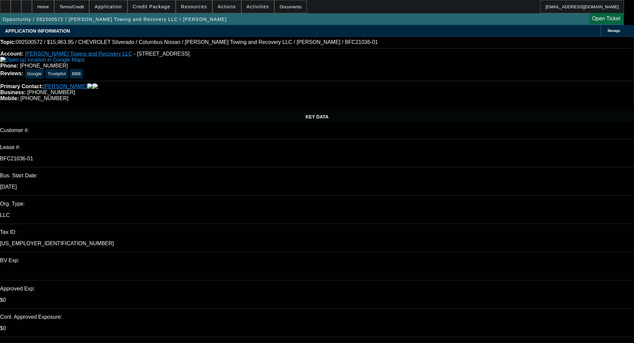
select select "0"
select select "2"
select select "0"
select select "1"
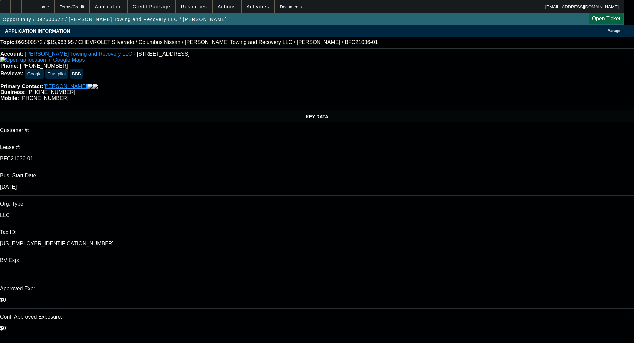
select select "0"
select select "2"
select select "0"
select select "21"
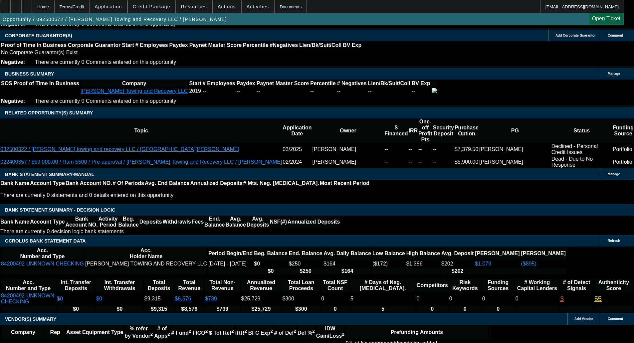
scroll to position [1021, 0]
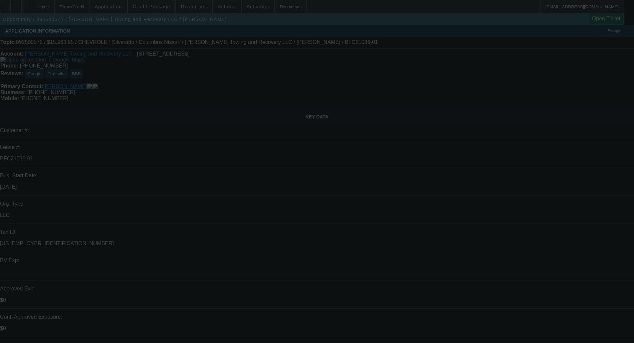
select select "0"
select select "2"
select select "0"
select select "1"
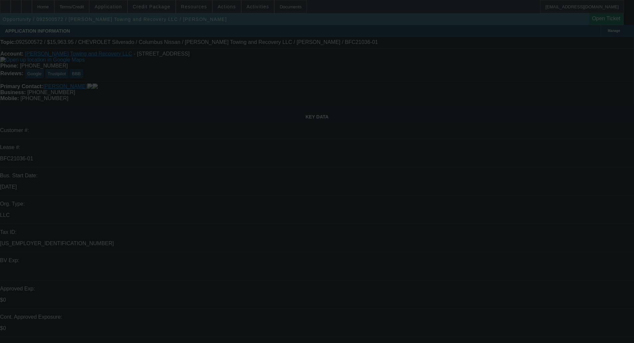
select select "0"
select select "2"
select select "0"
select select "1"
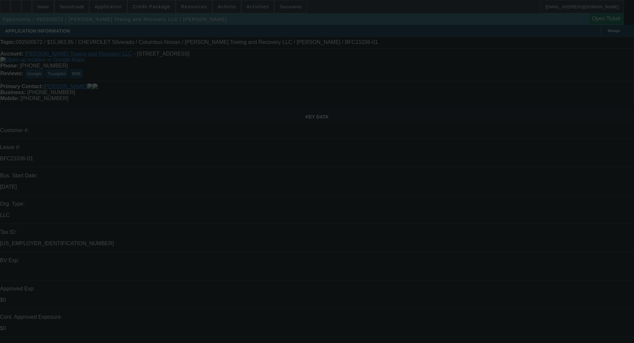
select select "0"
select select "2"
select select "0"
select select "1"
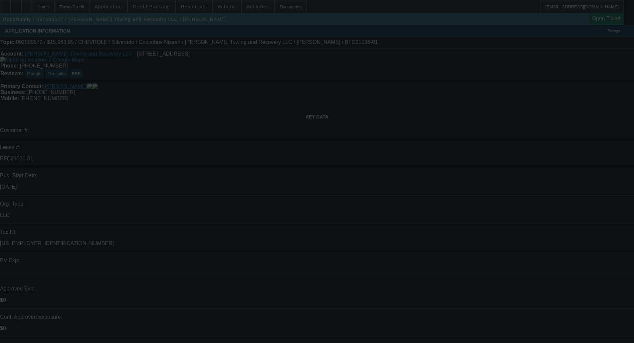
select select "0"
select select "2"
select select "0"
select select "21"
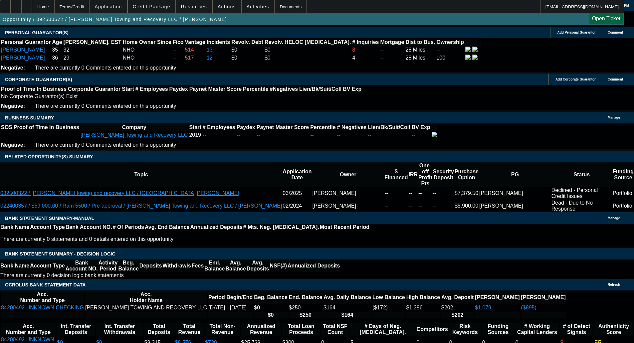
scroll to position [966, 0]
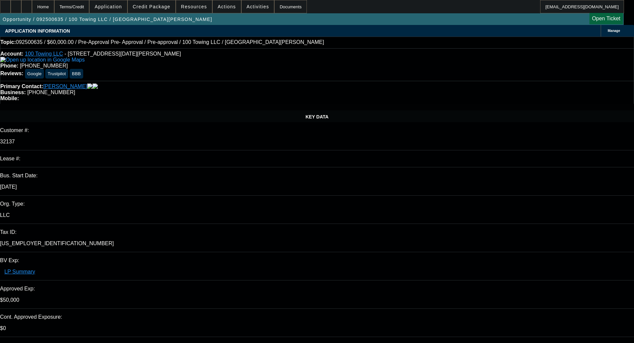
select select "0"
select select "3"
select select "0"
select select "6"
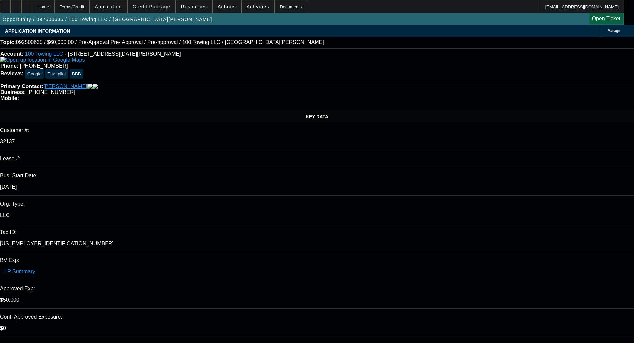
select select "0"
select select "3"
select select "0"
select select "6"
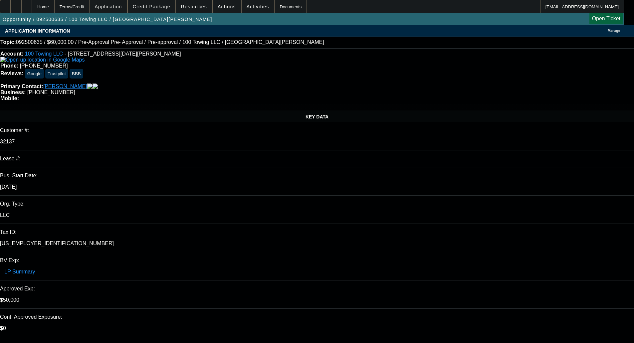
select select "0"
select select "3"
select select "0"
select select "6"
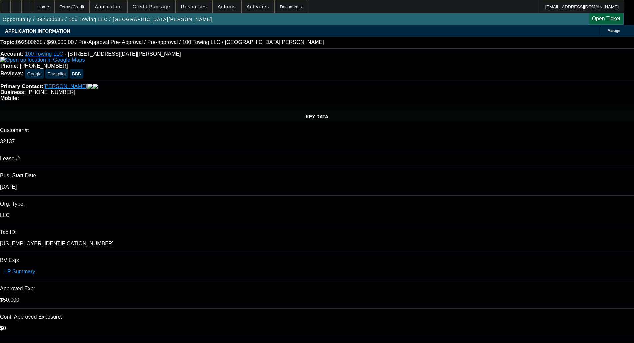
select select "0"
select select "2"
select select "0"
select select "6"
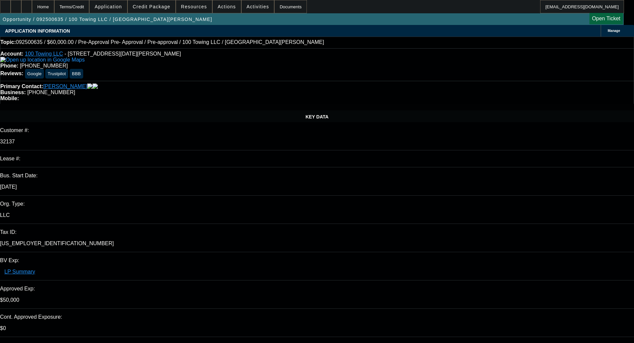
click at [176, 81] on div "Primary Contact: Lazarre, Jean Business: (972) 730-1409 Mobile:" at bounding box center [317, 92] width 634 height 23
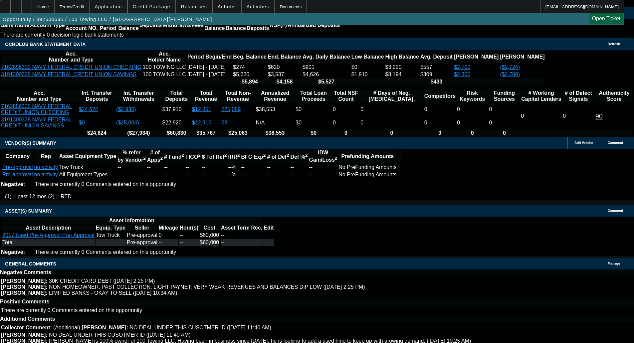
scroll to position [1367, 0]
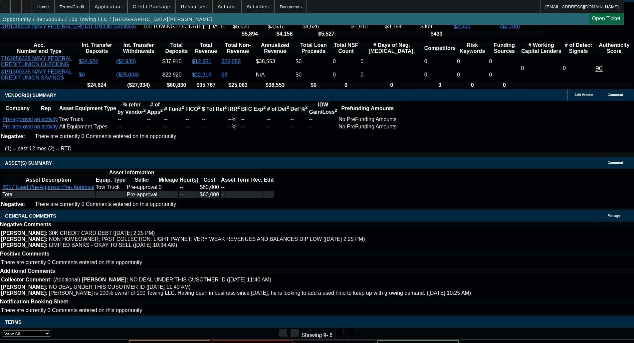
select select "4"
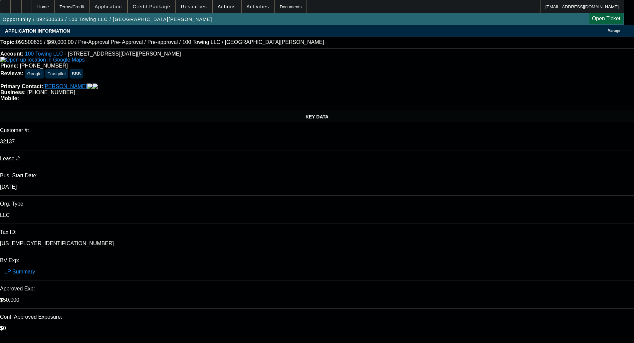
type input "11:38"
type input "1"
type input "01:31"
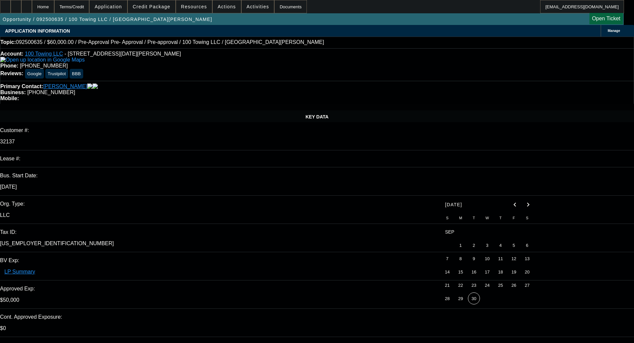
click at [474, 303] on span "30" at bounding box center [474, 299] width 12 height 12
type input "[DATE]"
paste textarea "We’re going to pass on this one due to lack of comp credit, thin PNT with only …"
type textarea "DECLINED BY OAKMONT - "We’re going to pass on this one due to lack of comp cred…"
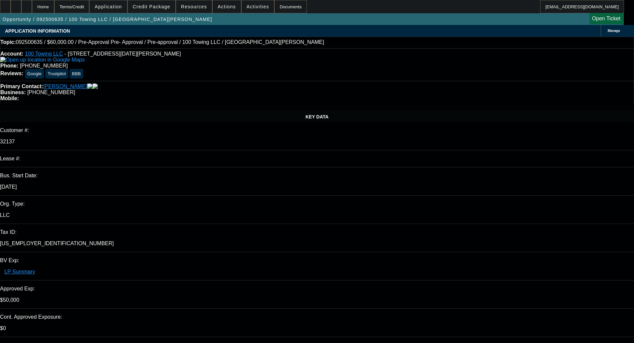
select select "0"
select select "3"
select select "0"
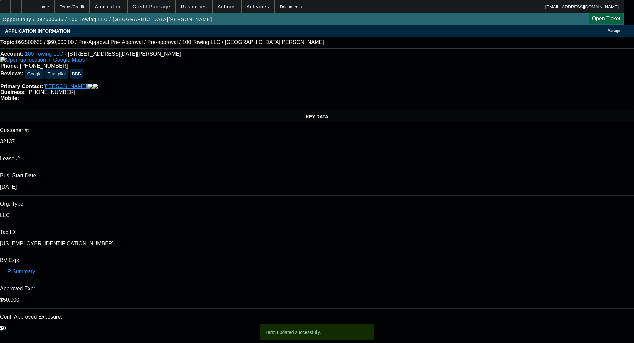
select select "6"
select select "0"
select select "3"
select select "0"
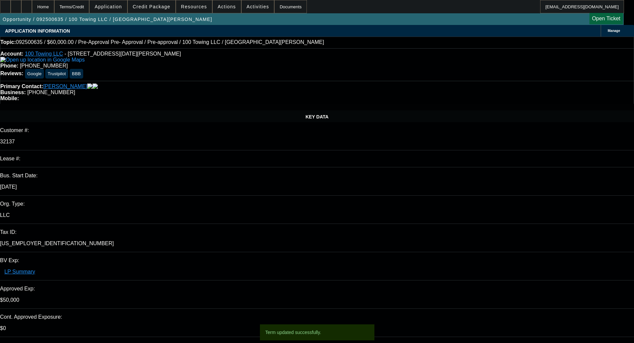
select select "6"
select select "0"
select select "3"
select select "0"
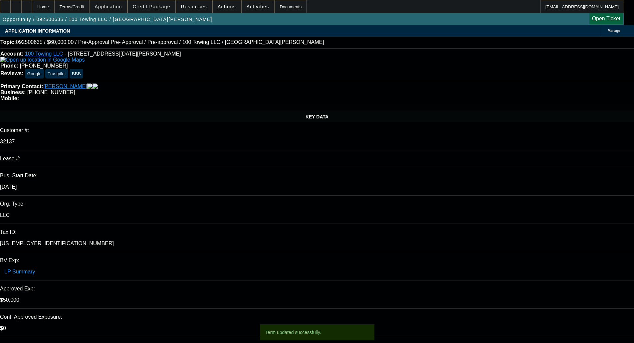
select select "6"
select select "0"
select select "2"
select select "0"
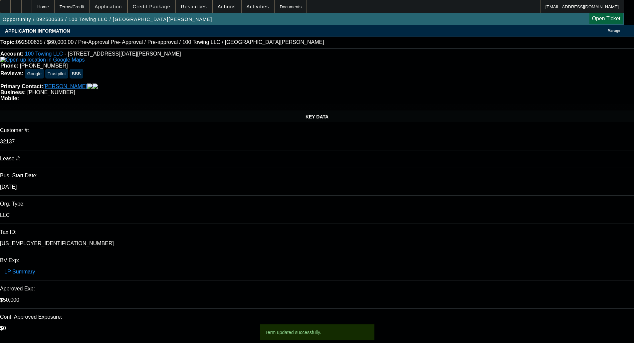
select select "6"
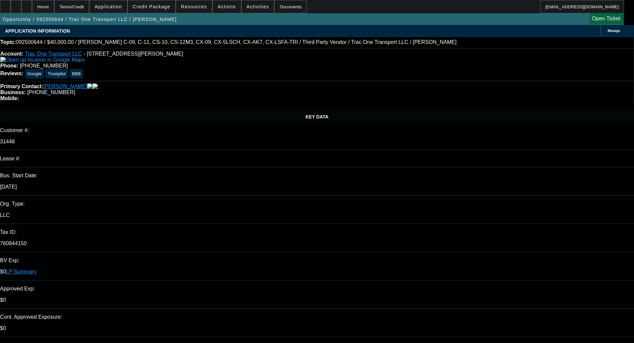
select select "0"
select select "6"
select select "0"
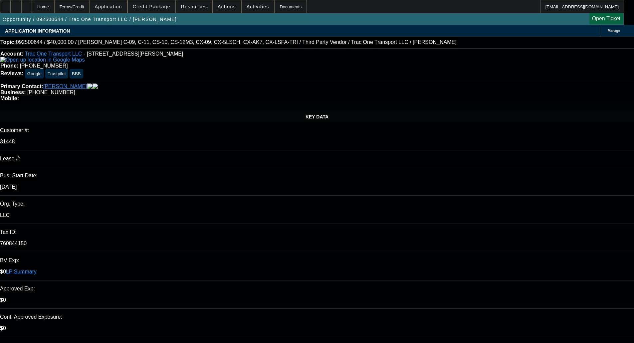
select select "0"
select select "6"
select select "0"
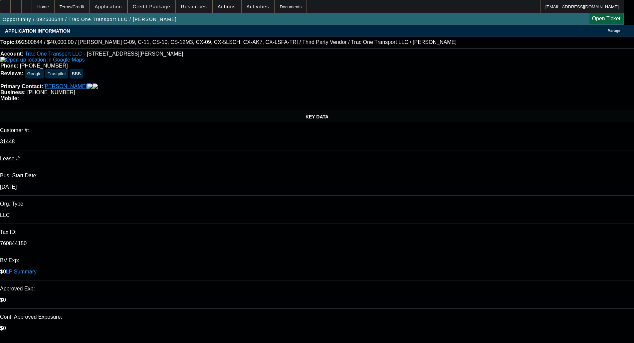
select select "0"
select select "6"
select select "0"
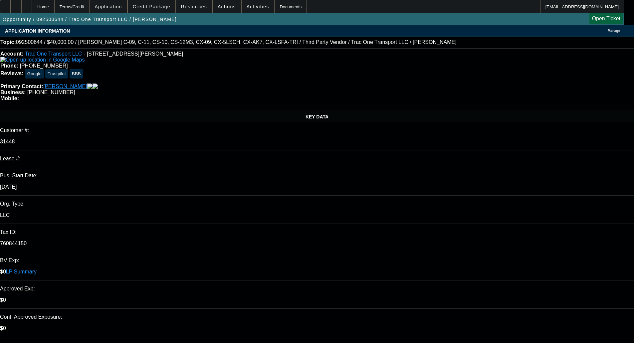
select select "6"
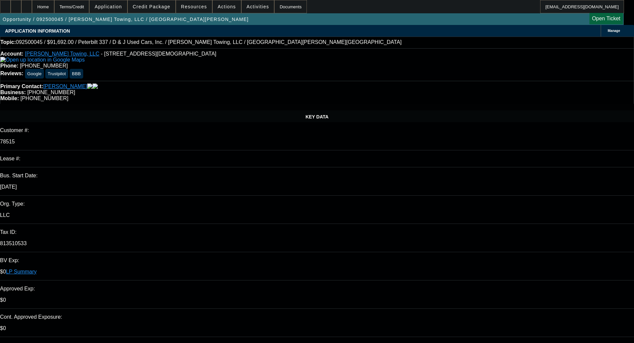
select select "0"
select select "3"
select select "0"
select select "6"
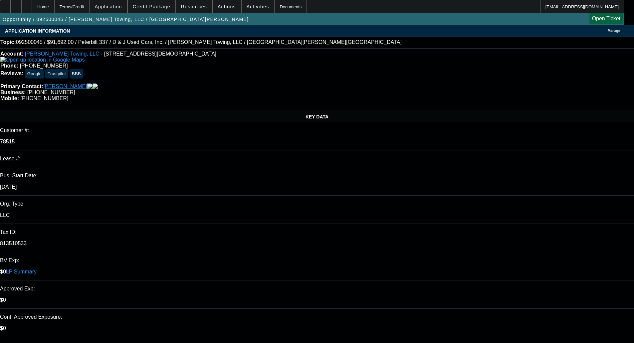
select select "0"
select select "3"
select select "0"
select select "6"
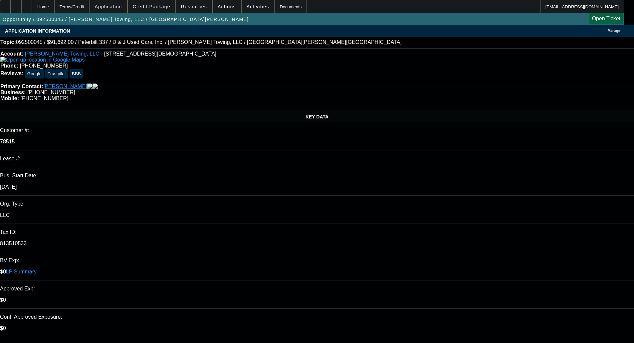
select select "0"
select select "6"
select select "0"
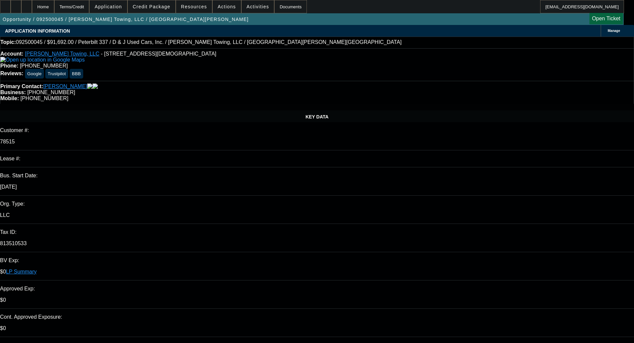
select select "0"
select select "6"
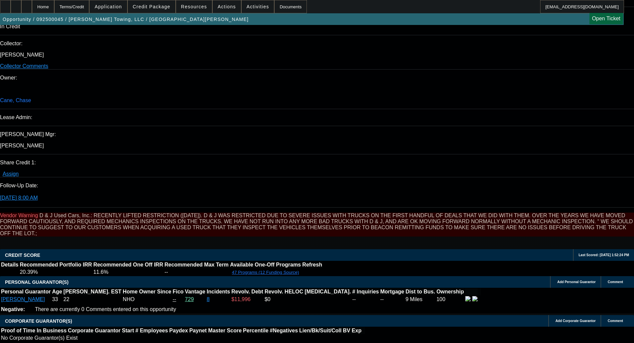
scroll to position [752, 0]
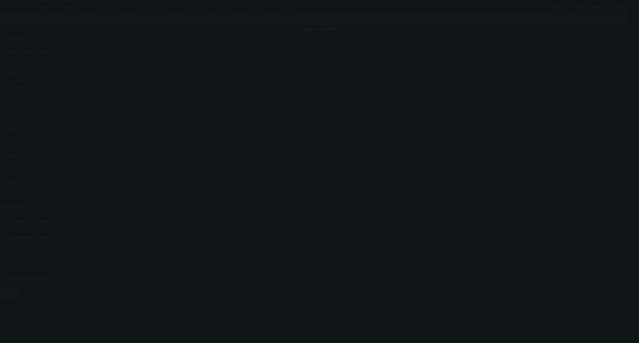
type input "2NP2HM6X4PM857716"
type input "Peterbilt"
type input "337"
radio input "true"
type textarea "rollback"
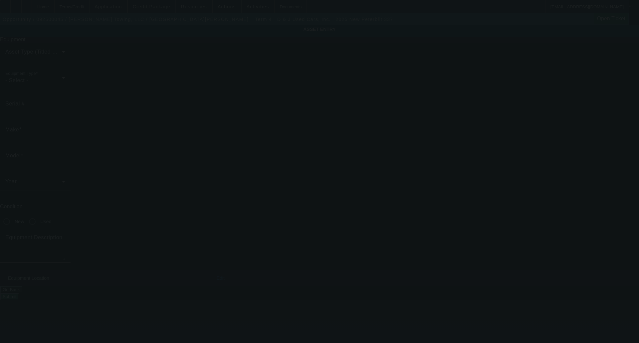
type input "229 Live Oak Church Rd"
type input "Hinesville"
type input "31313"
type input "Liberty"
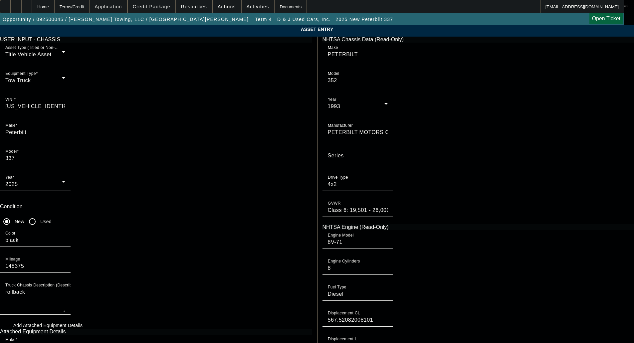
click at [91, 149] on app-asset-collateral-manage "ASSET ENTRY Delete asset USER INPUT - CHASSIS Asset Type (Titled or Non-Titled)…" at bounding box center [317, 284] width 634 height 519
click at [77, 7] on div "Terms/Credit" at bounding box center [71, 6] width 35 height 13
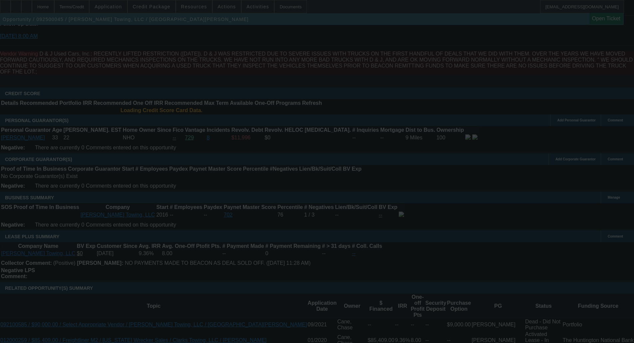
scroll to position [936, 0]
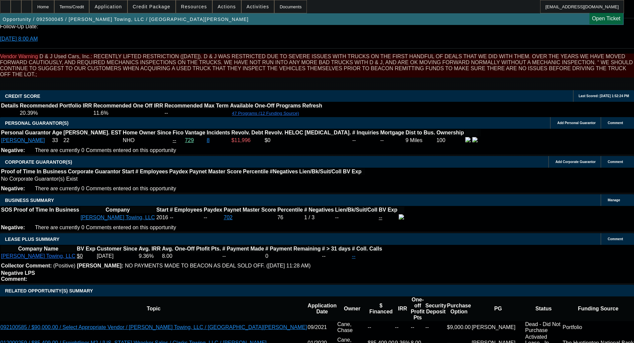
select select "0"
select select "3"
select select "0"
select select "6"
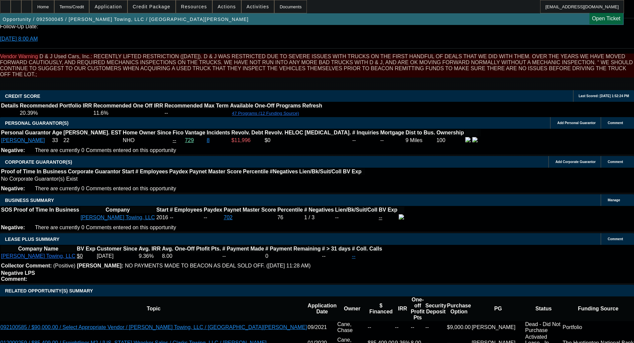
select select "0"
select select "3"
select select "0"
select select "6"
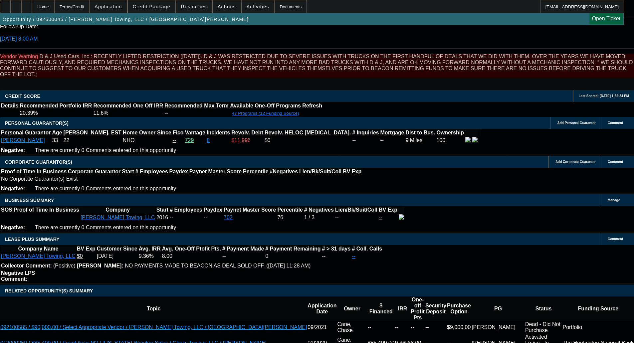
select select "0"
select select "6"
select select "0"
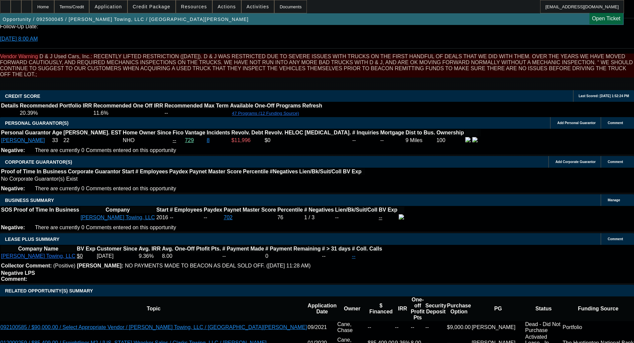
select select "0"
select select "6"
click at [156, 8] on span "Credit Package" at bounding box center [152, 6] width 38 height 5
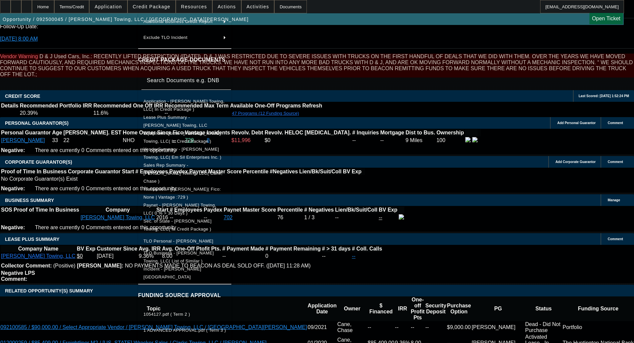
scroll to position [67, 0]
click at [12, 169] on div at bounding box center [317, 171] width 634 height 343
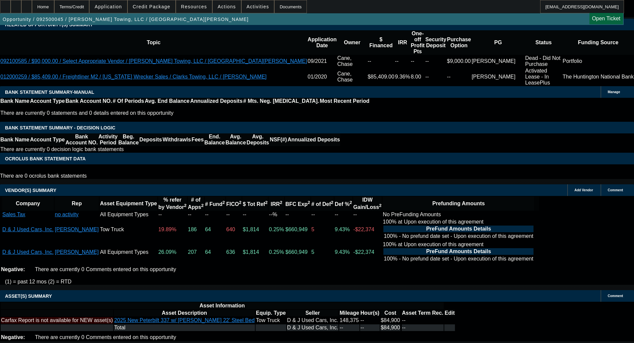
scroll to position [1218, 0]
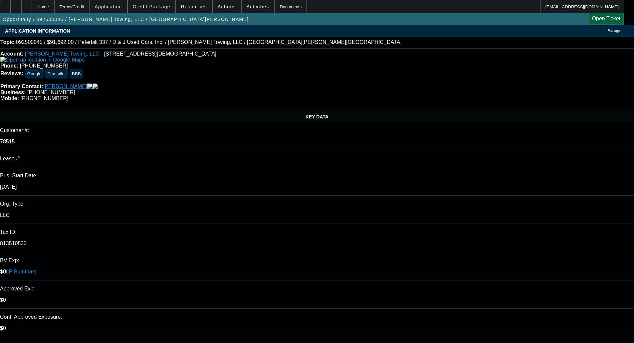
select select "0"
select select "3"
select select "0"
select select "6"
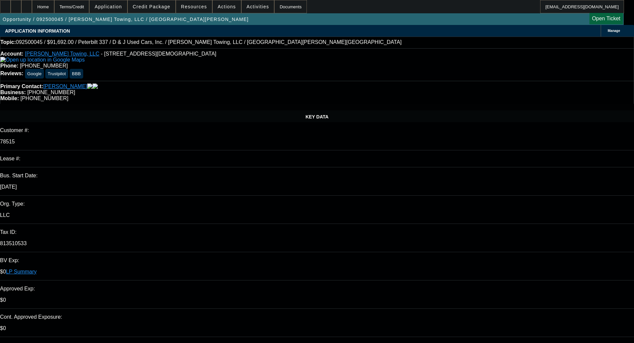
select select "0"
select select "3"
select select "0"
select select "6"
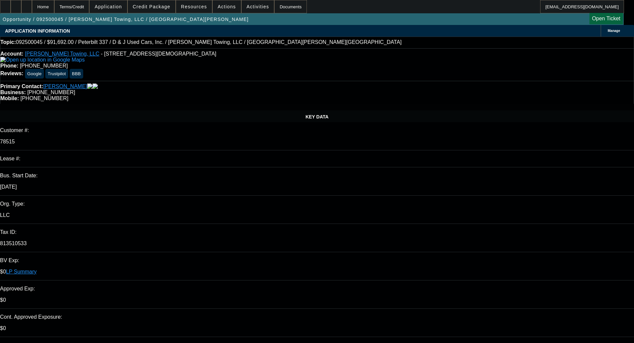
select select "0"
select select "6"
select select "0"
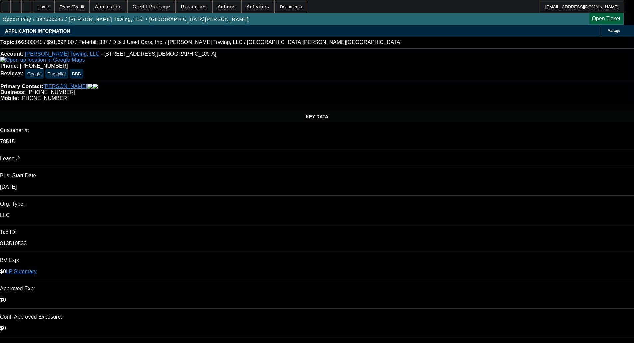
select select "0"
select select "6"
click at [157, 7] on span "Credit Package" at bounding box center [152, 6] width 38 height 5
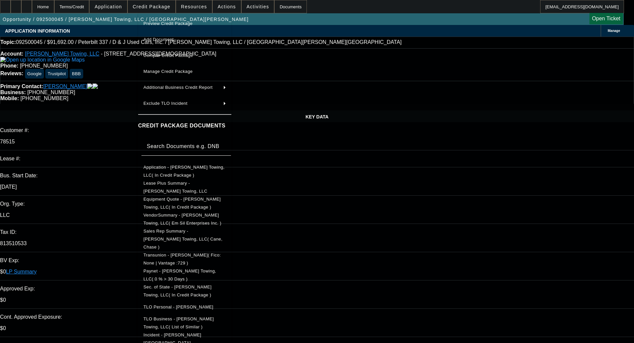
click at [172, 200] on span "Equipment Quote - [PERSON_NAME] Towing, LLC( In Credit Package )" at bounding box center [182, 203] width 77 height 13
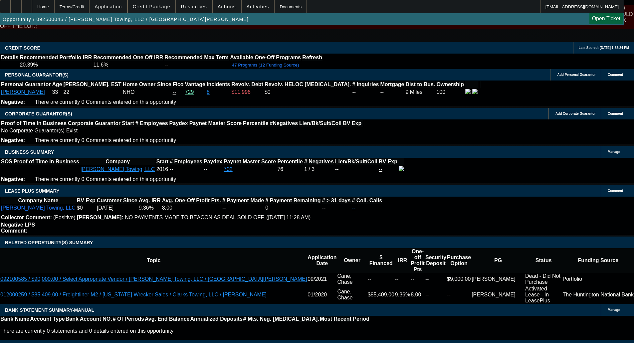
scroll to position [1218, 0]
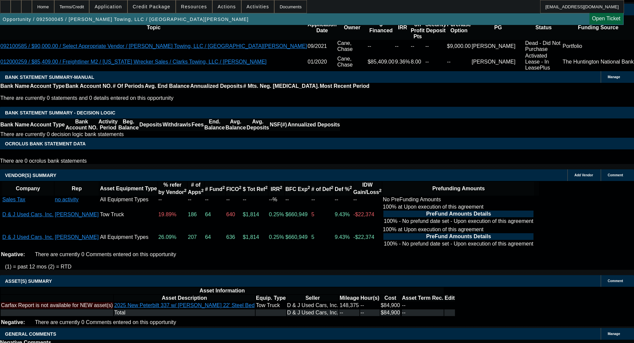
select select "6"
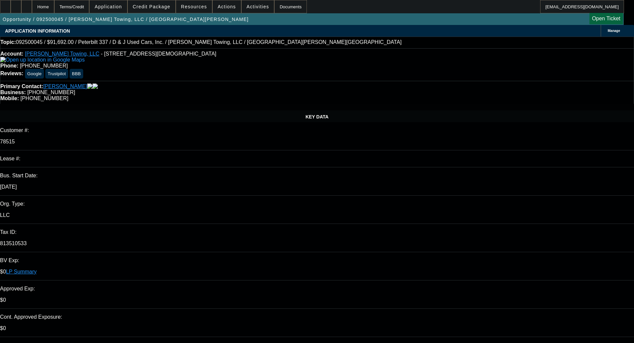
type textarea "We'll need an invoice to go back to Leaf for the change in equipment. May need …"
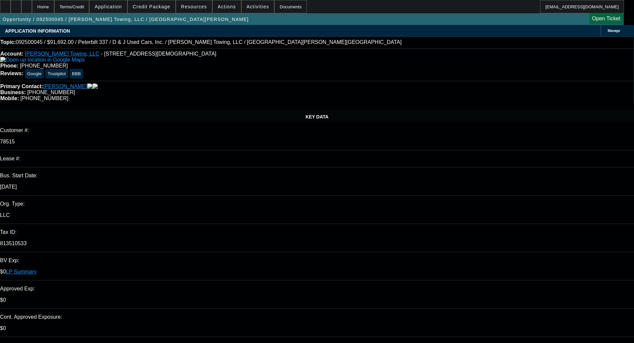
checkbox input "true"
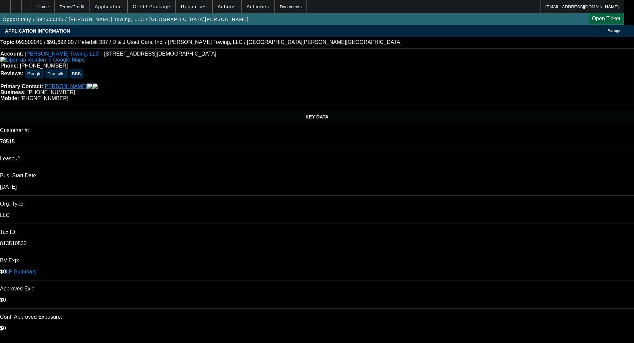
type textarea "We'll need an invoice to go back to Leaf for the change in equipment. May need …"
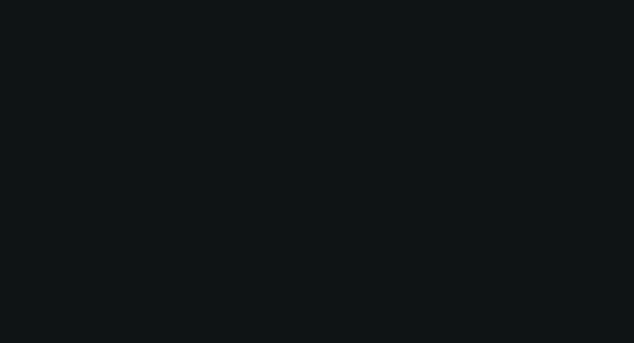
select select "0"
select select "3"
select select "0"
select select "6"
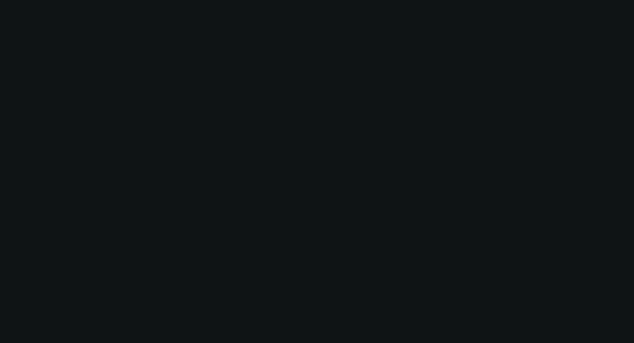
select select "0"
select select "3"
select select "0"
select select "6"
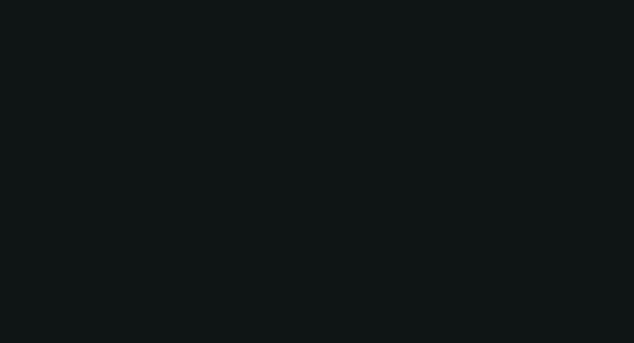
select select "0"
select select "3"
select select "0"
select select "6"
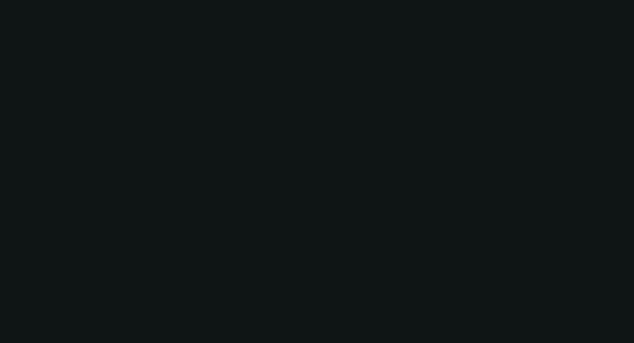
select select "0"
select select "6"
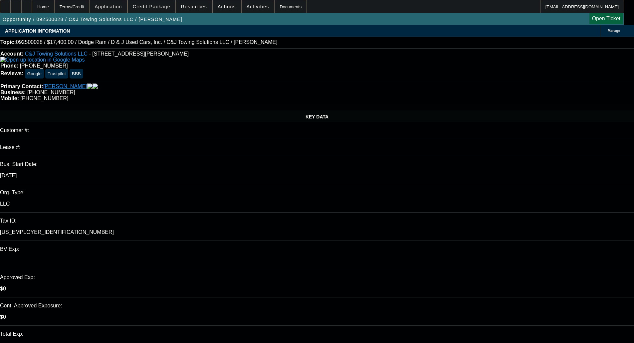
select select "0.2"
select select "0"
select select "2"
select select "0.1"
select select "4"
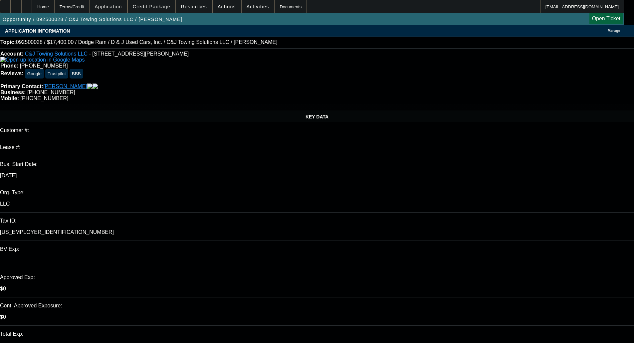
select select "0"
select select "2"
select select "0"
select select "21"
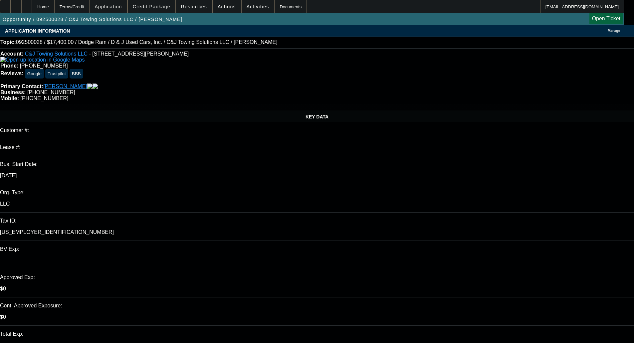
select select "0"
select select "2"
select select "0"
select select "21"
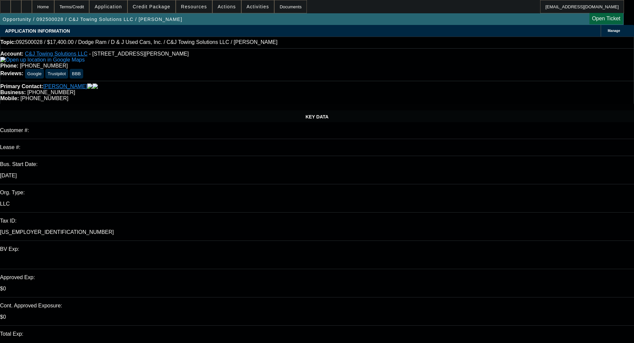
select select "0"
select select "2"
select select "0"
select select "21"
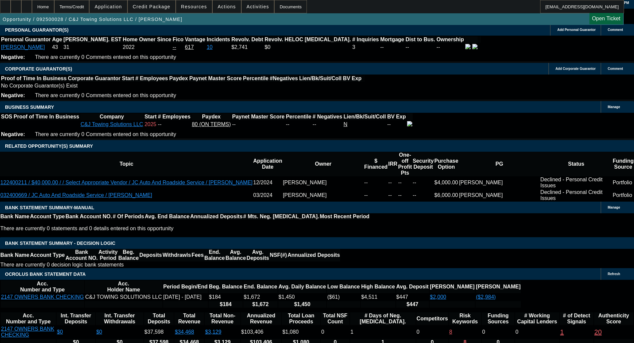
scroll to position [999, 0]
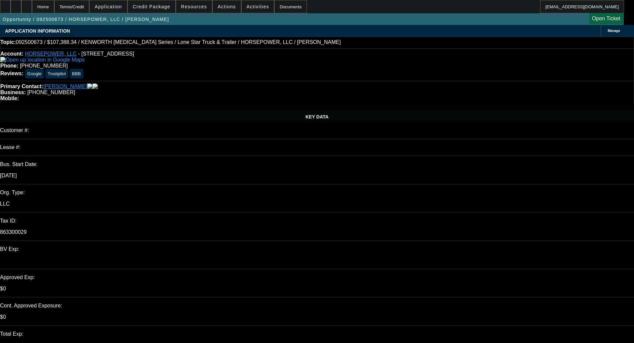
select select "0"
select select "3"
select select "0"
select select "6"
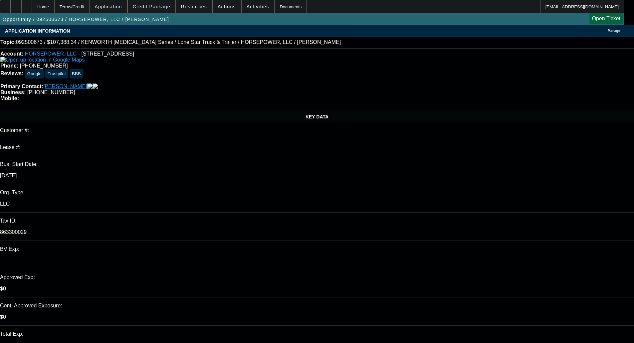
select select "0"
select select "3"
select select "0"
select select "6"
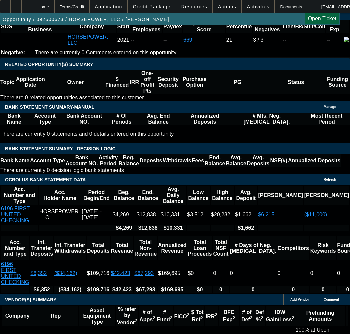
scroll to position [1199, 0]
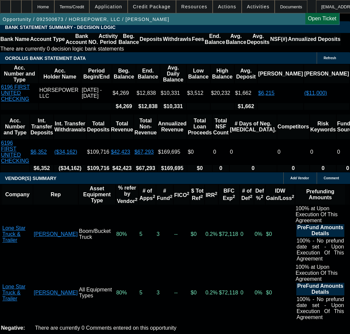
select select "5"
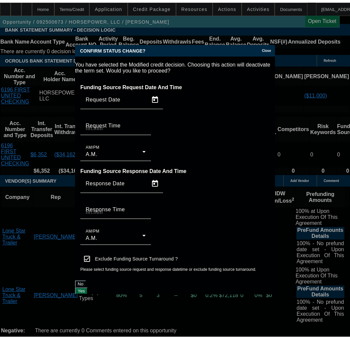
scroll to position [0, 0]
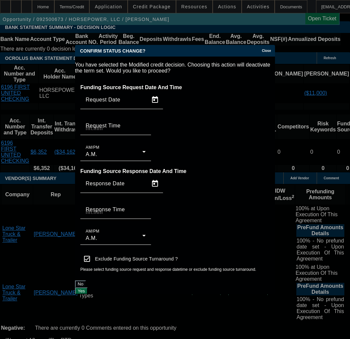
click at [88, 288] on button "Yes" at bounding box center [81, 291] width 13 height 7
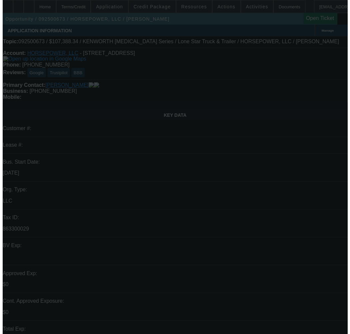
scroll to position [1199, 0]
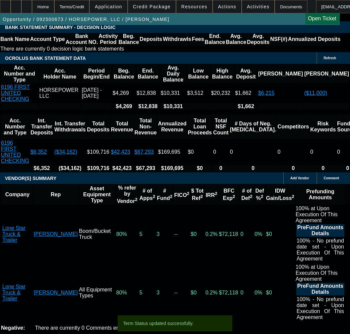
select select "0"
select select "3"
select select "0"
select select "6"
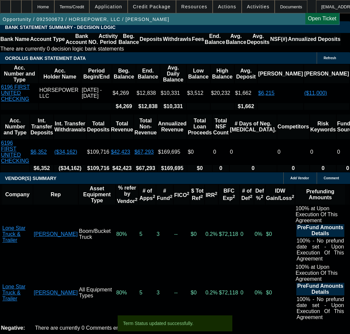
select select "0"
select select "3"
select select "0"
select select "6"
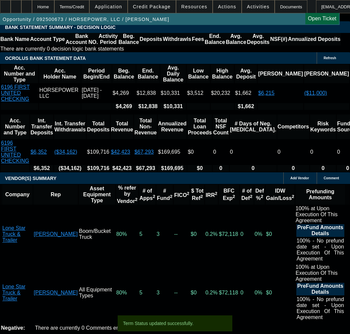
select select "0"
select select "3"
select select "0"
select select "6"
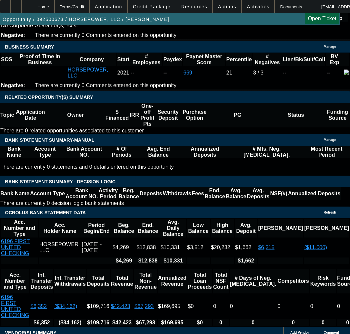
scroll to position [1066, 0]
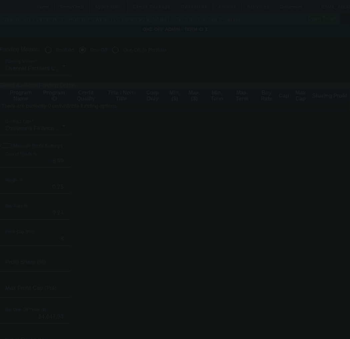
radio input "true"
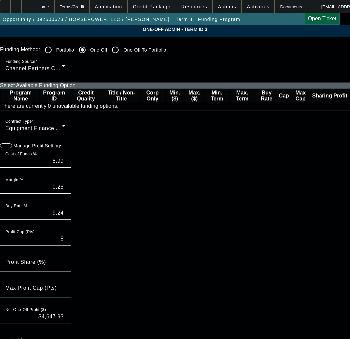
paste input "552328"
type input "552328"
paste input "552328"
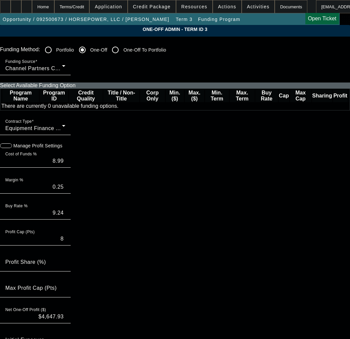
type input "552328"
click at [7, 149] on span "button" at bounding box center [3, 146] width 7 height 7
click at [55, 165] on input "8.99" at bounding box center [35, 161] width 60 height 8
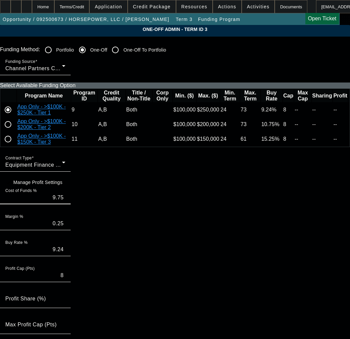
type input "9.75"
type input "10.00"
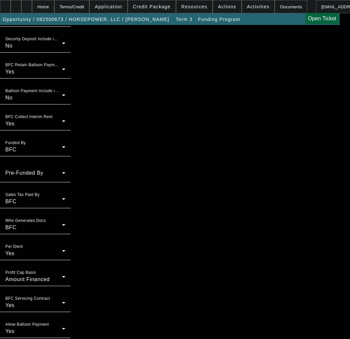
scroll to position [609, 0]
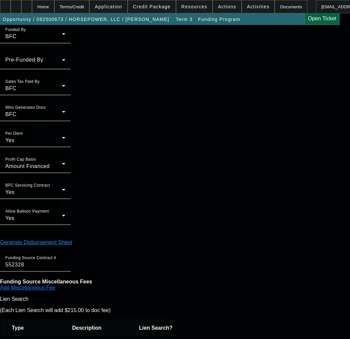
type input "02:01"
click at [58, 203] on span "30" at bounding box center [60, 200] width 12 height 12
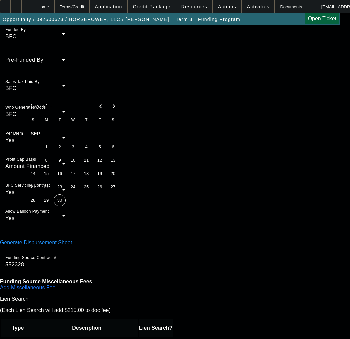
type input "9/30/2025"
type input "12:01"
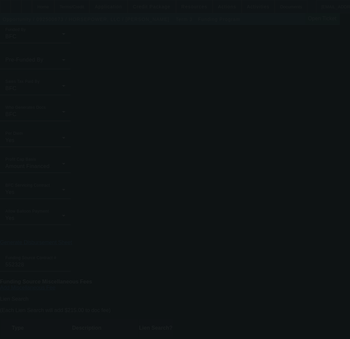
type input "8.99"
type input "9.24"
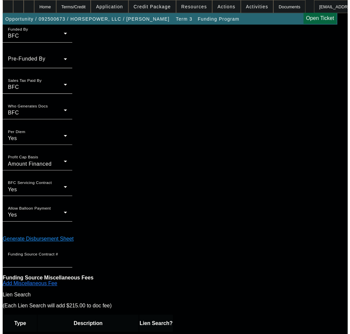
scroll to position [0, 0]
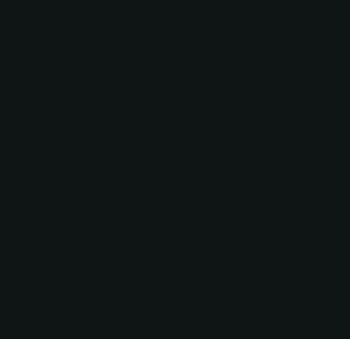
radio input "true"
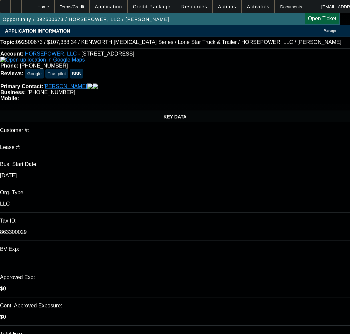
select select "0"
select select "3"
select select "0"
select select "6"
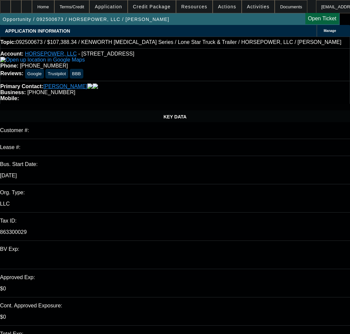
select select "0"
select select "3"
select select "0"
select select "6"
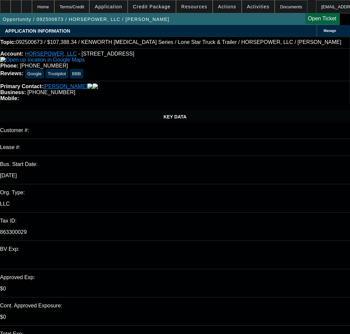
select select "0"
select select "3"
select select "0"
select select "6"
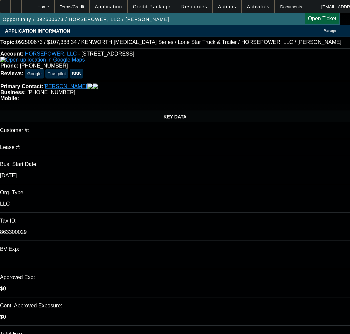
scroll to position [100, 0]
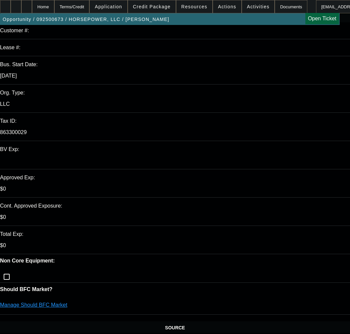
click at [67, 302] on link "Manage Should BFC Market" at bounding box center [33, 305] width 67 height 6
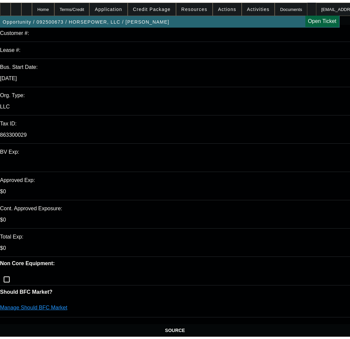
scroll to position [0, 0]
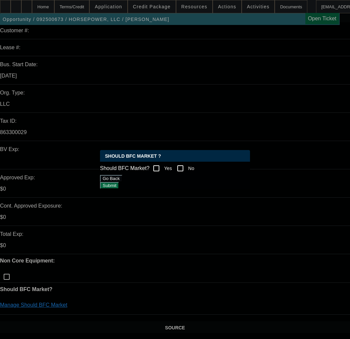
click at [160, 162] on input "Yes" at bounding box center [156, 168] width 13 height 13
checkbox input "true"
click at [119, 189] on button "Submit" at bounding box center [109, 185] width 19 height 7
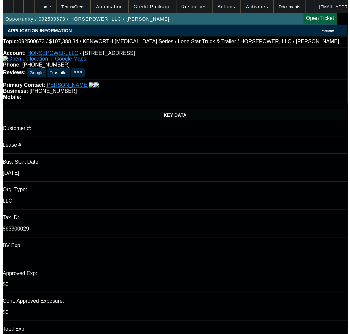
scroll to position [100, 0]
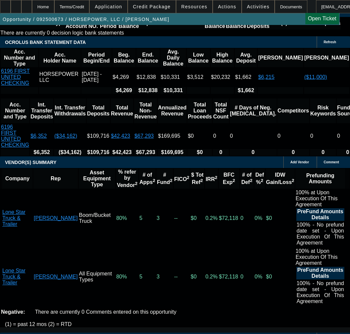
scroll to position [1232, 0]
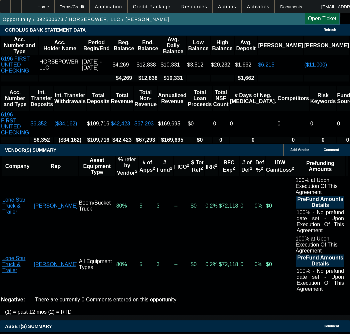
select select "3"
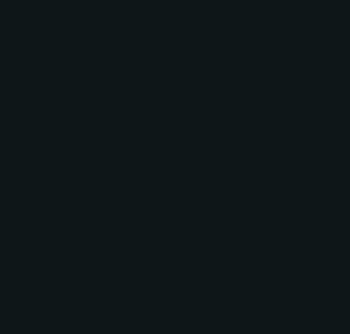
scroll to position [0, 0]
radio input "true"
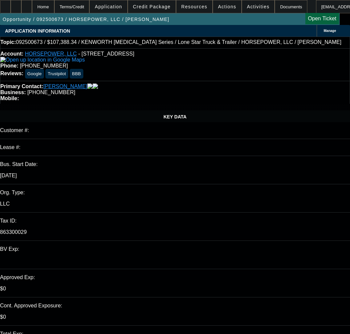
type input "12/29/2025"
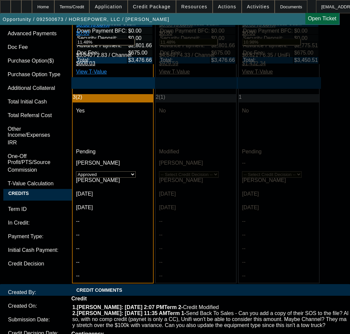
scroll to position [2131, 0]
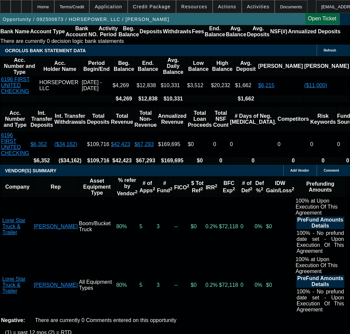
scroll to position [1332, 0]
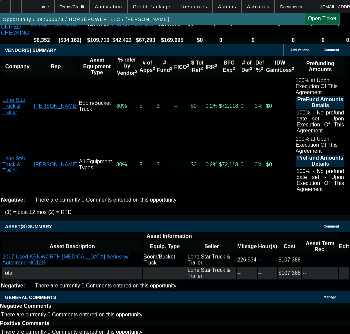
select select "9"
radio input "false"
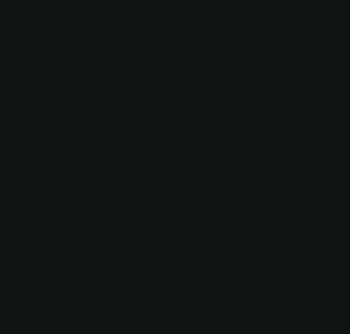
scroll to position [1532, 0]
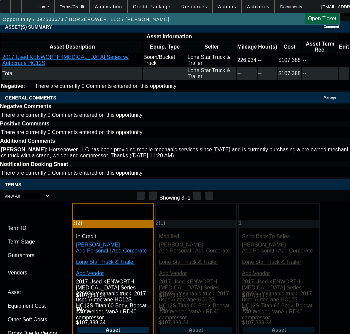
radio input "true"
type input "12/29/2025"
type input "11/29/2025"
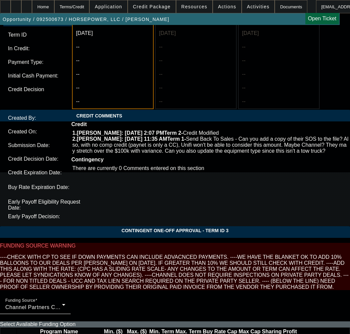
scroll to position [2185, 0]
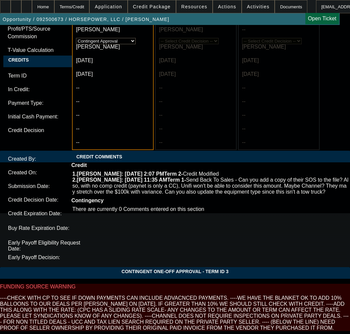
type textarea "a"
paste textarea "Approval Amount (10% Variance Allowed) $100,000.00 Advance Payments 1 Advance"
paste textarea "Equipment Description 2017 Kenworth T3 Truck"
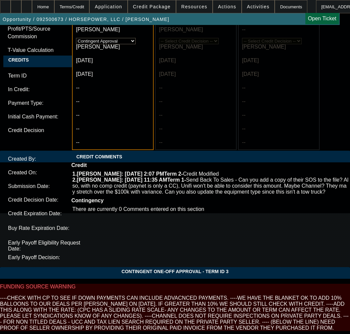
type textarea "APPROVED BY CPEF - Approval Amount (10% Variance Allowed) $100,000.00; Advance …"
paste textarea "Unable to find an SOS for the vendor. Please provide"
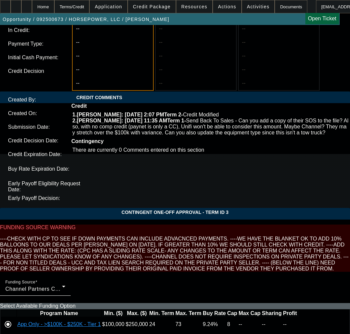
scroll to position [2251, 0]
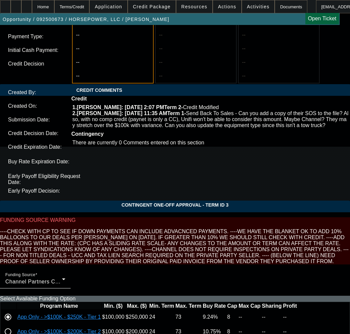
type textarea "CONTINGENT ON Unable to find an SOS for the vendor. Please provide;"
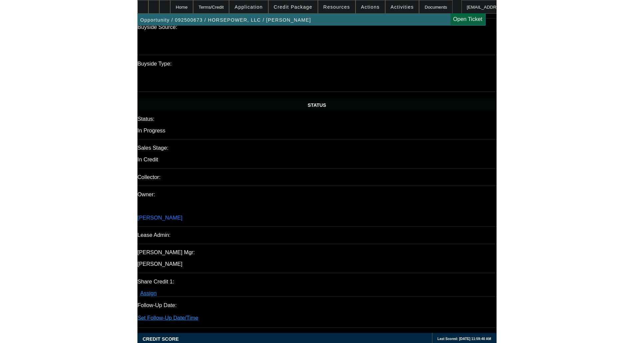
scroll to position [631, 0]
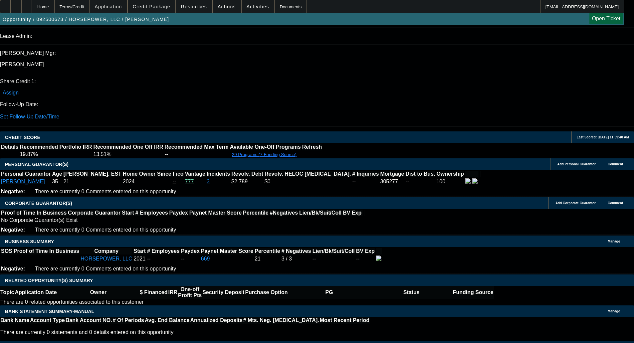
scroll to position [831, 0]
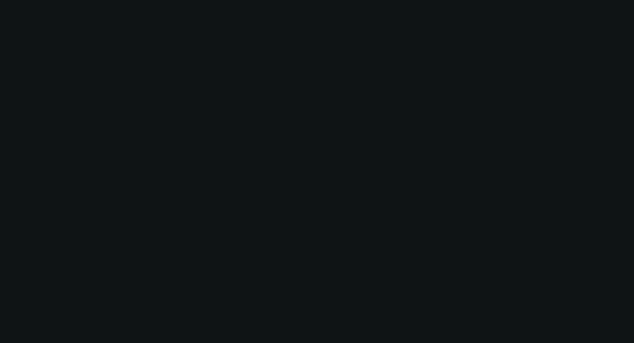
select select "0"
select select "3"
select select "0"
select select "6"
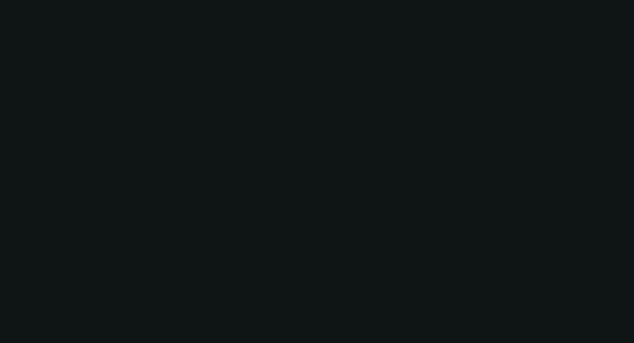
select select "0"
select select "3"
select select "0"
select select "6"
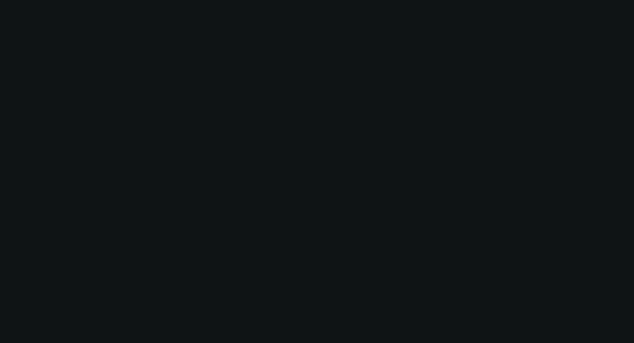
select select "0"
select select "3"
select select "0"
select select "6"
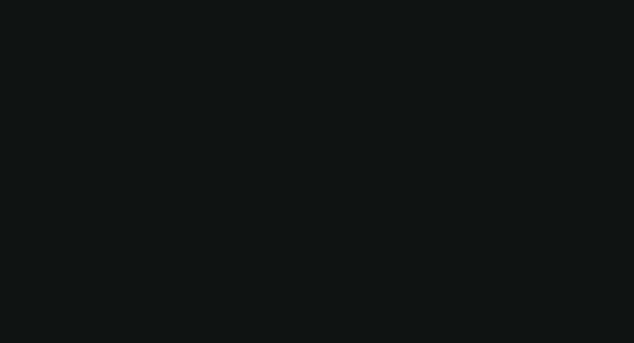
select select "0"
select select "3"
select select "0"
select select "6"
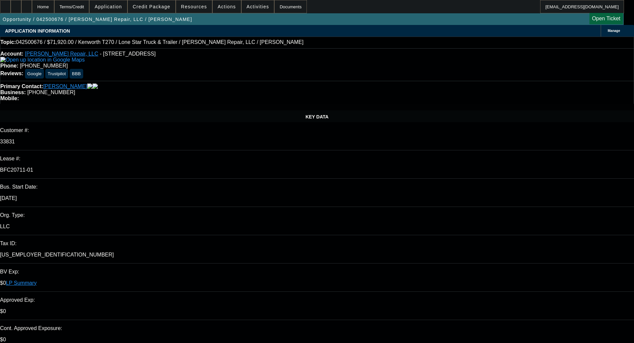
select select "0.2"
select select "2"
select select "0"
select select "6"
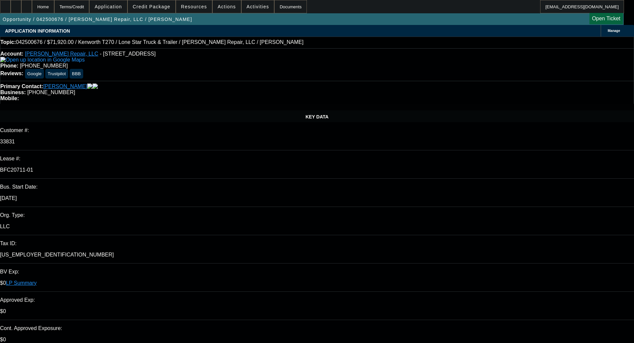
select select "0.1"
select select "0"
select select "3"
select select "0"
select select "6"
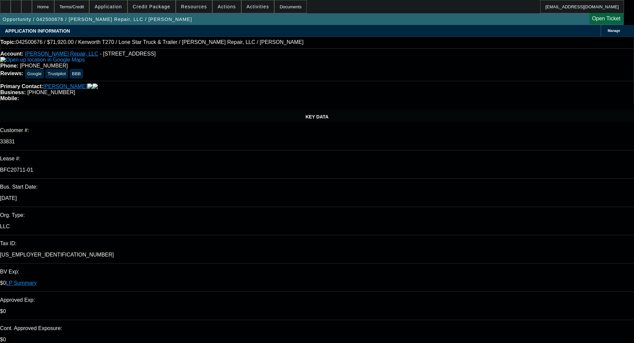
select select "0"
select select "3"
select select "0"
select select "6"
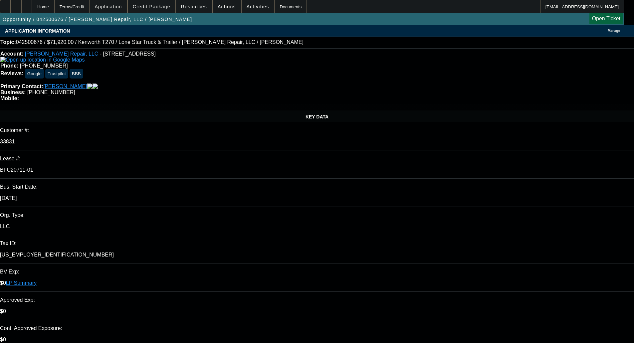
select select "0"
select select "3"
select select "0"
select select "6"
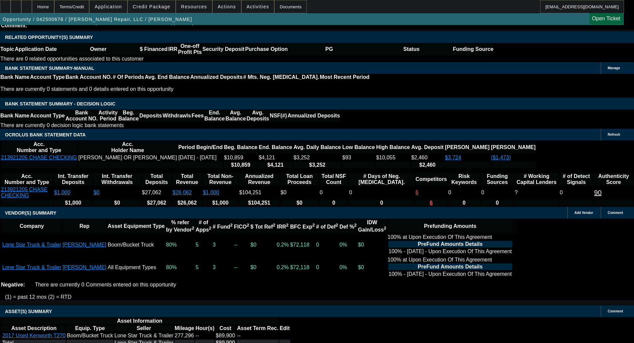
scroll to position [1099, 0]
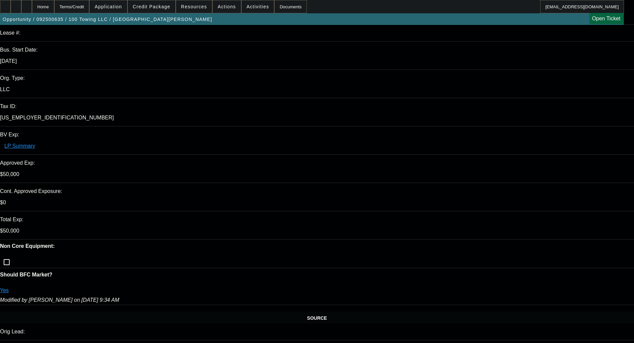
select select "0"
select select "3"
select select "0"
select select "6"
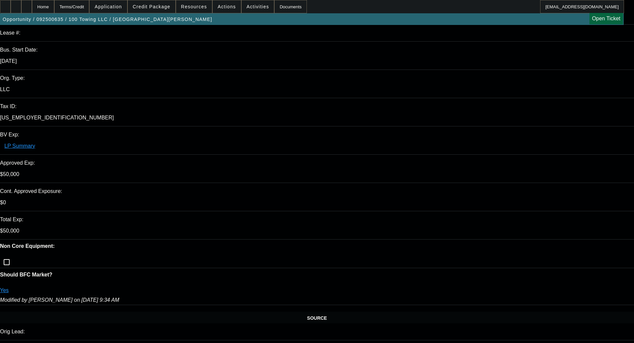
select select "0"
select select "3"
select select "0"
select select "6"
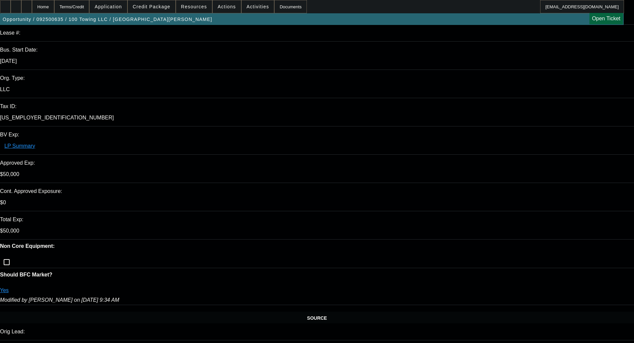
select select "0"
select select "3"
select select "0"
select select "6"
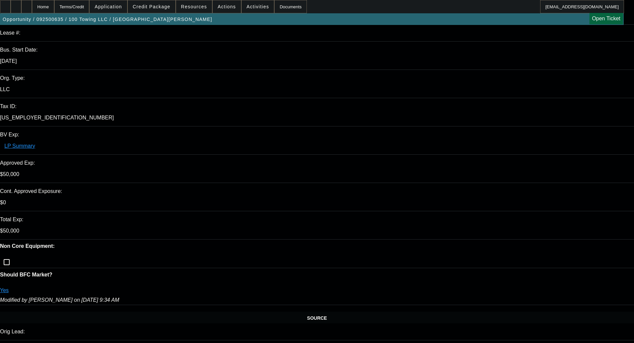
select select "0"
select select "3"
select select "0"
select select "6"
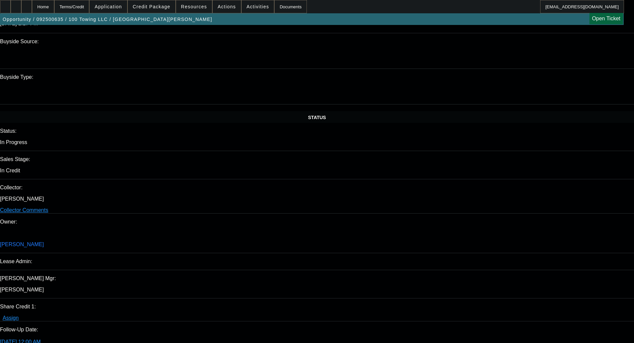
scroll to position [1132, 0]
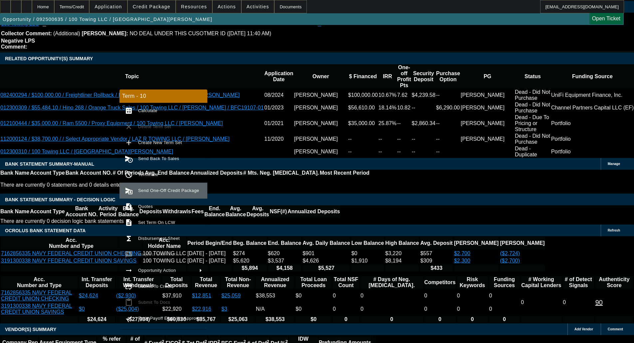
click at [155, 193] on span "Send One-Off Credit Package" at bounding box center [170, 191] width 64 height 8
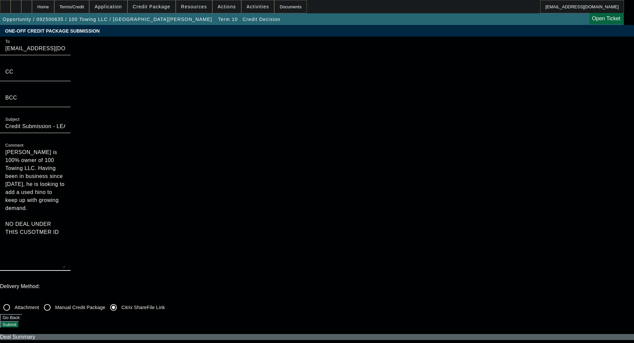
drag, startPoint x: 332, startPoint y: 71, endPoint x: 346, endPoint y: 132, distance: 62.2
click at [65, 149] on textarea "[PERSON_NAME] is 100% owner of 100 Towing LLC. Having been in business since [D…" at bounding box center [35, 209] width 60 height 120
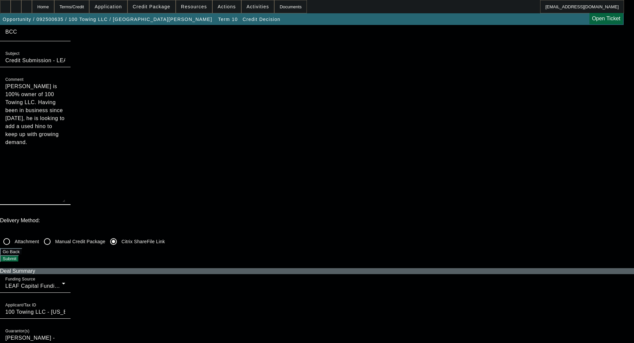
scroll to position [200, 0]
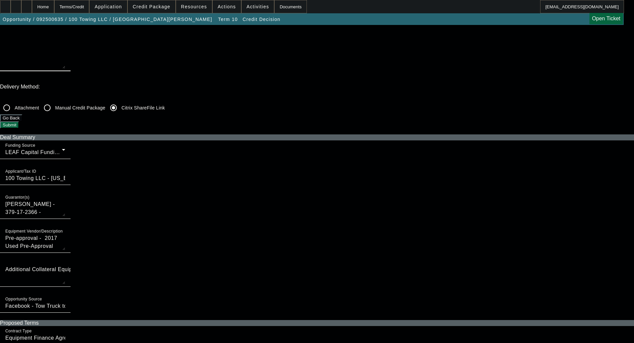
type textarea "[PERSON_NAME] is 100% owner of 100 Towing LLC. Having been in business since [D…"
checkbox input "false"
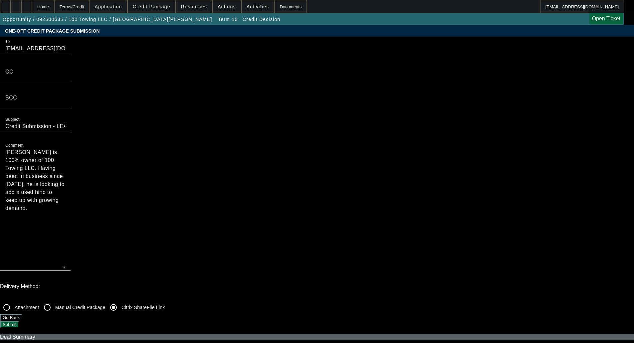
click at [19, 321] on button "Submit" at bounding box center [9, 324] width 19 height 7
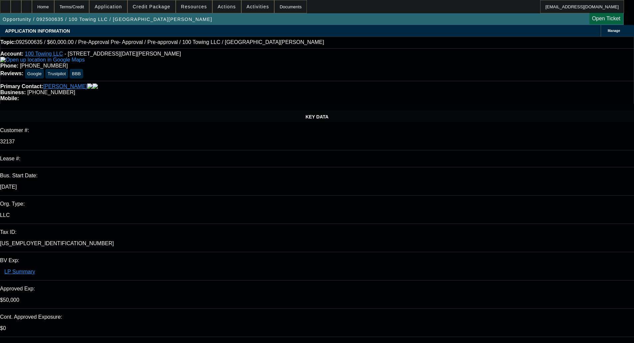
select select "0"
select select "3"
select select "0"
select select "6"
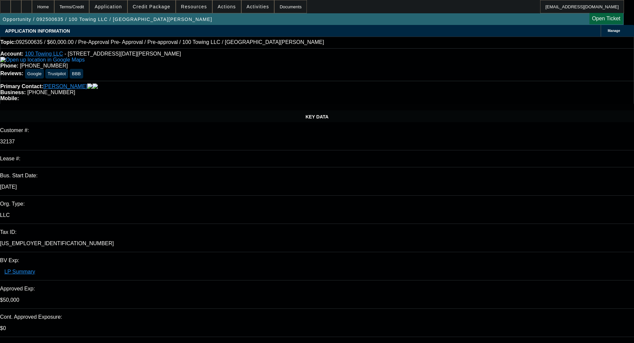
select select "0"
select select "3"
select select "0"
select select "6"
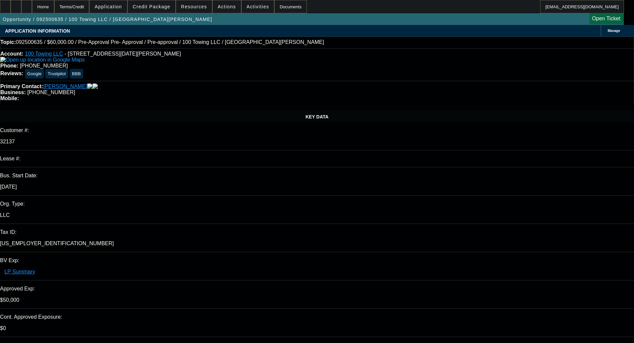
select select "0"
select select "3"
select select "0"
select select "6"
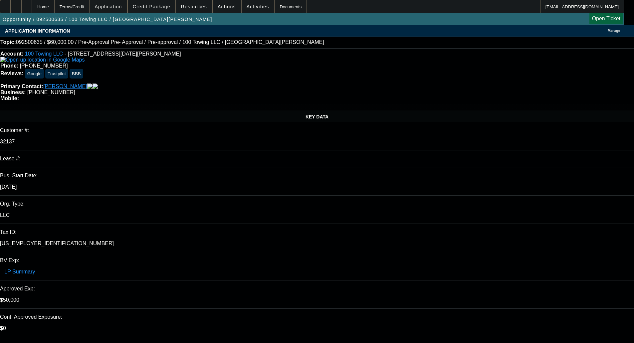
select select "0"
select select "3"
select select "0"
select select "6"
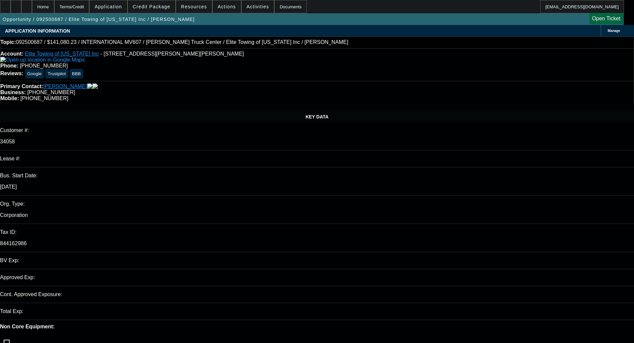
select select "0.1"
select select "0"
select select "2"
select select "0"
select select "6"
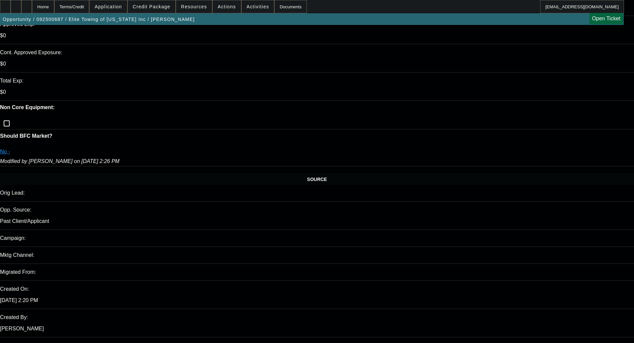
scroll to position [266, 0]
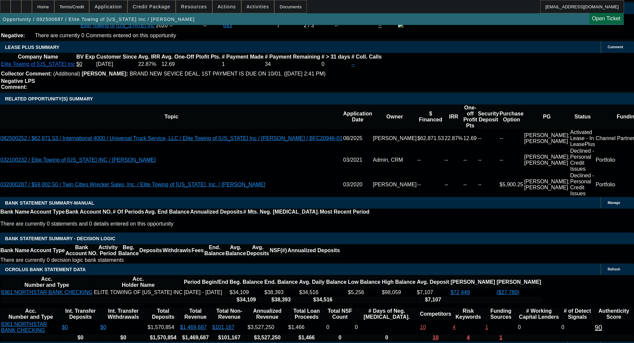
scroll to position [1073, 0]
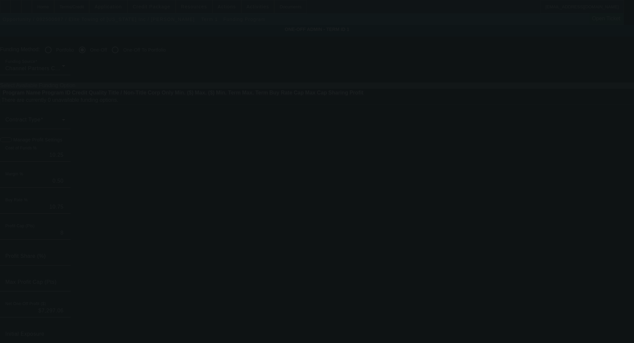
radio input "true"
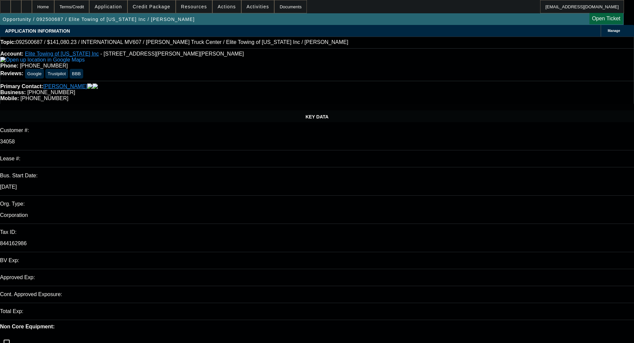
select select "0.1"
select select "0"
select select "2"
select select "0"
select select "6"
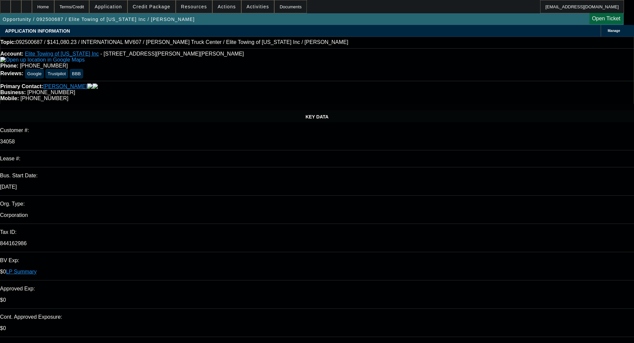
type textarea "r"
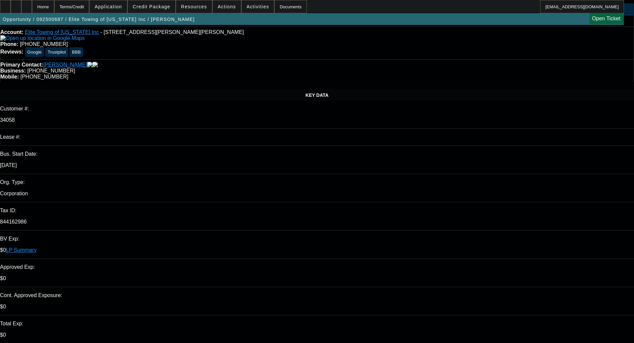
scroll to position [33, 0]
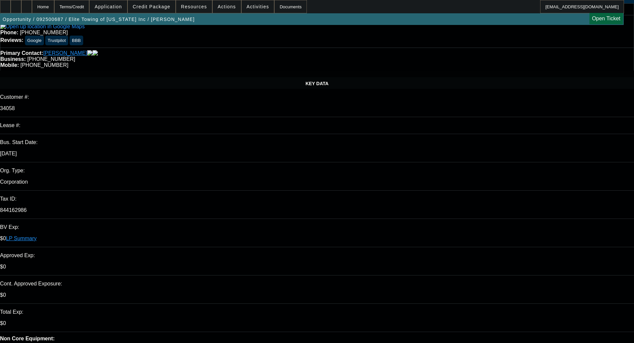
type textarea "RECENT FUNDING WITH CHANNEL; WEAK CBR FOR [PERSON_NAME], LARGE ASK; - OKAY TO S…"
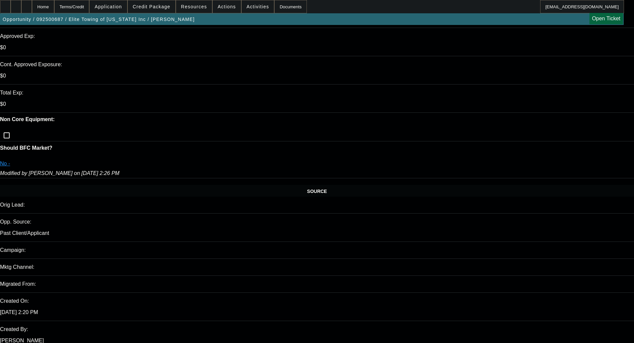
scroll to position [266, 0]
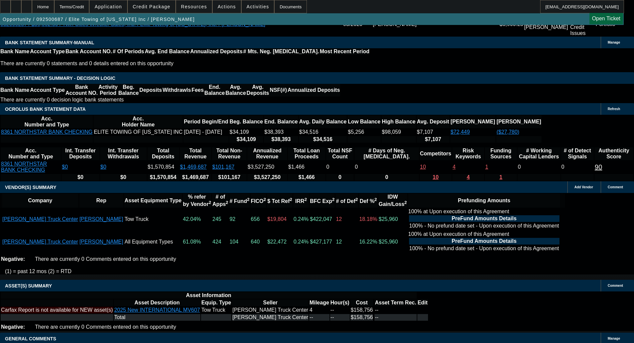
scroll to position [1273, 0]
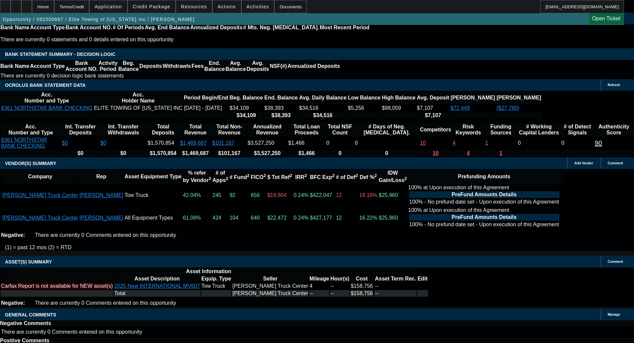
select select "6"
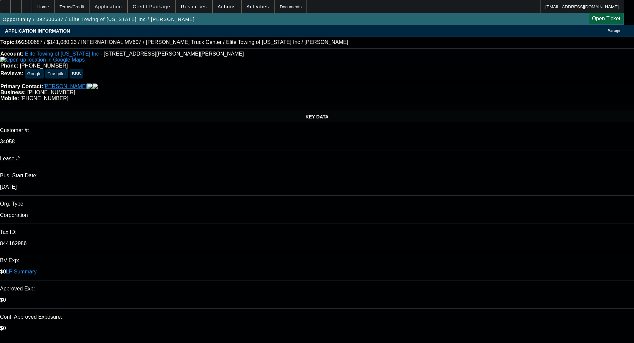
type textarea "Without comp credit, Channel would be capped at $100k, which would include the …"
checkbox input "true"
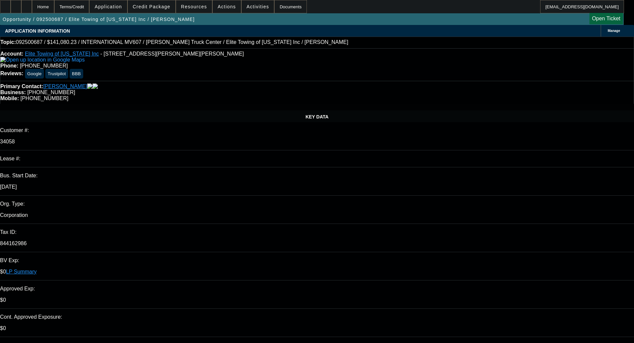
click at [166, 5] on span "Credit Package" at bounding box center [152, 6] width 38 height 5
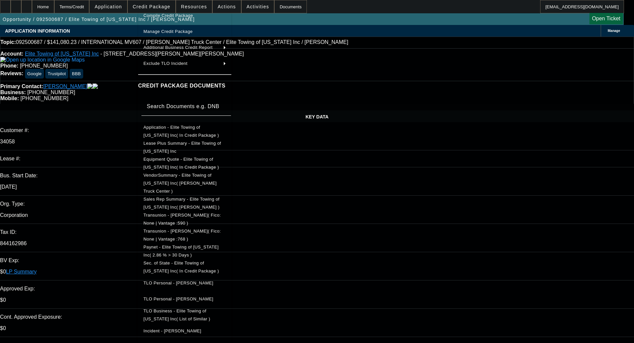
scroll to position [83, 0]
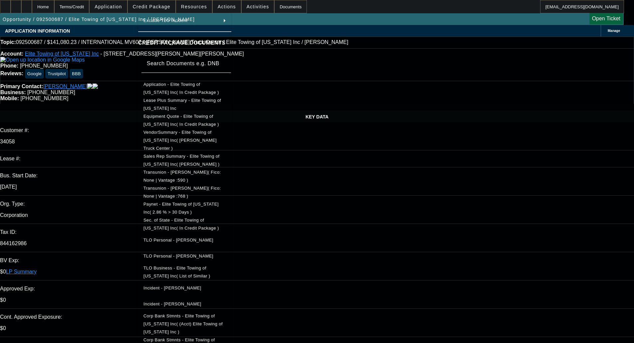
click at [173, 200] on span "Paynet - Elite Towing of Minnesota Inc( 2.86 % > 30 Days )" at bounding box center [185, 208] width 83 height 16
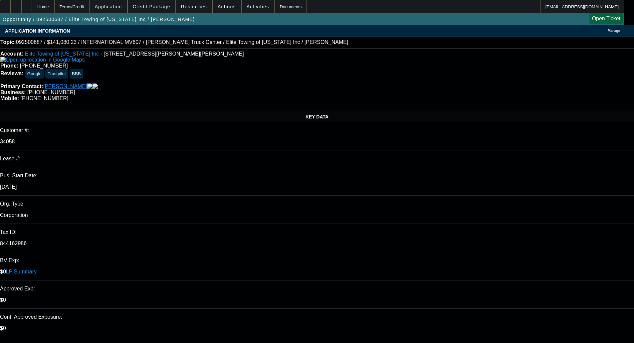
type textarea "Without comp credit, Channel would be capped at $100k, which would include the …"
select select "0.1"
select select "0"
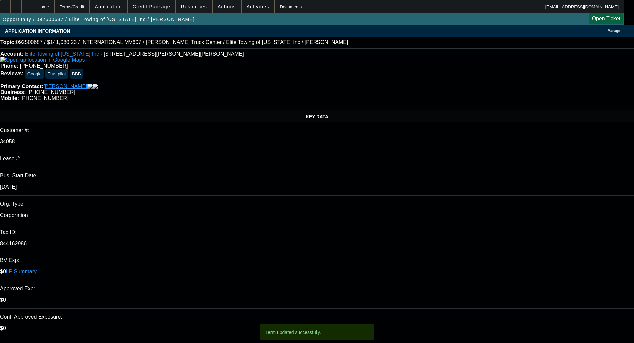
select select "2"
select select "0"
select select "6"
select select "0.1"
select select "0"
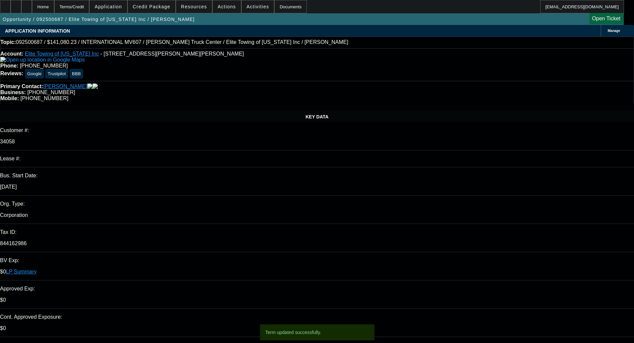
select select "2"
select select "0"
select select "6"
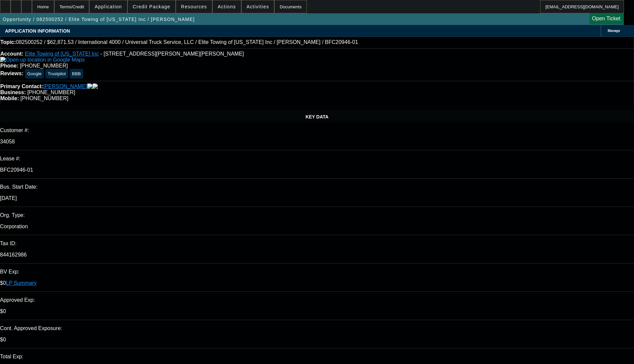
select select "0.1"
select select "0"
select select "6"
select select "0.1"
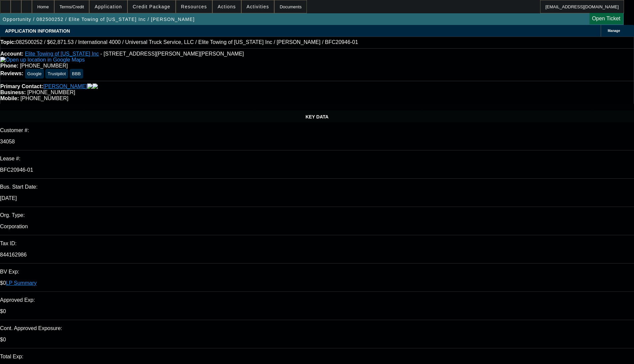
select select "0"
select select "6"
select select "0.1"
select select "0"
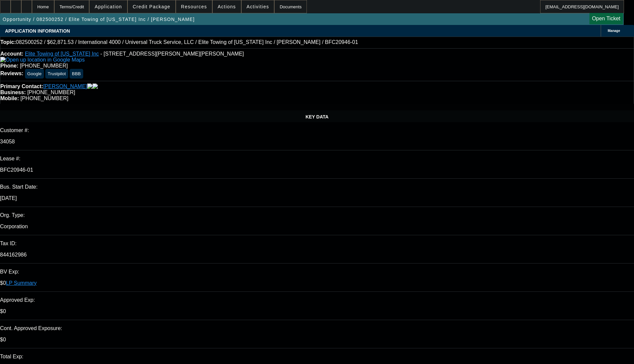
select select "0"
select select "6"
select select "0"
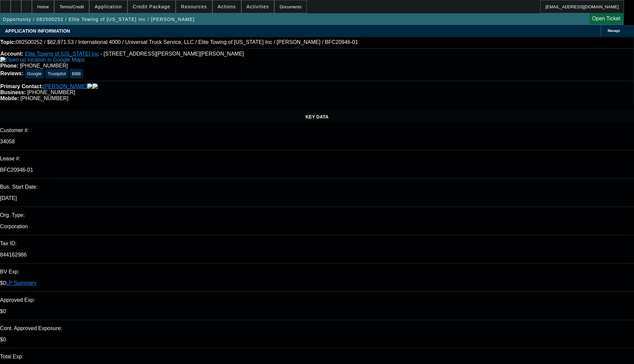
select select "6"
